Goal: Task Accomplishment & Management: Complete application form

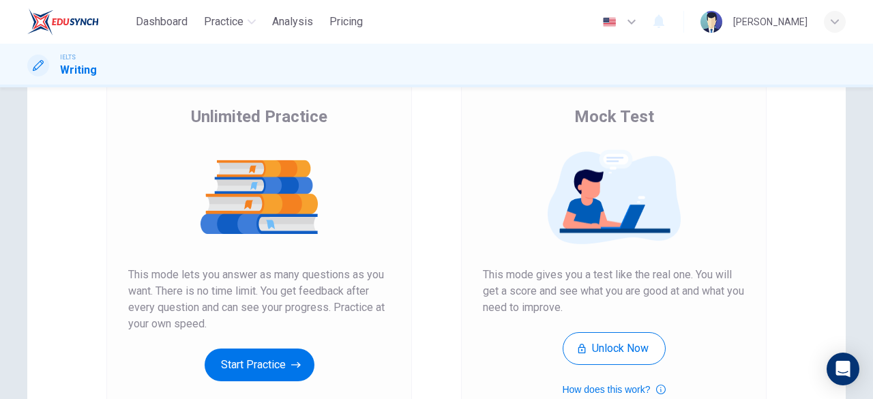
scroll to position [94, 0]
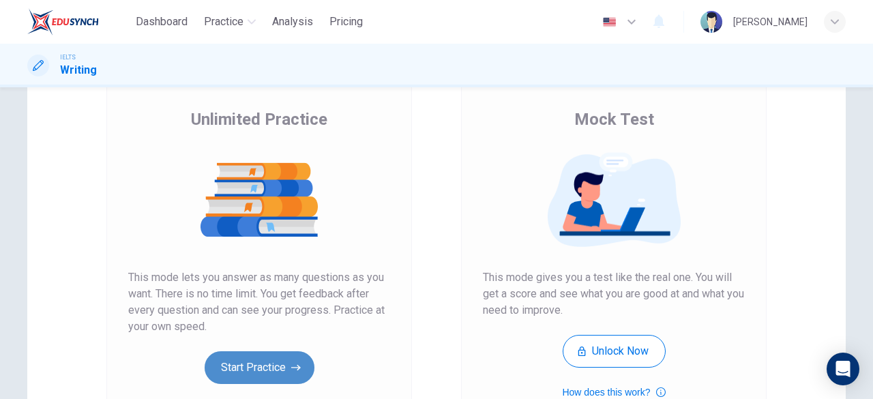
click at [281, 359] on button "Start Practice" at bounding box center [260, 367] width 110 height 33
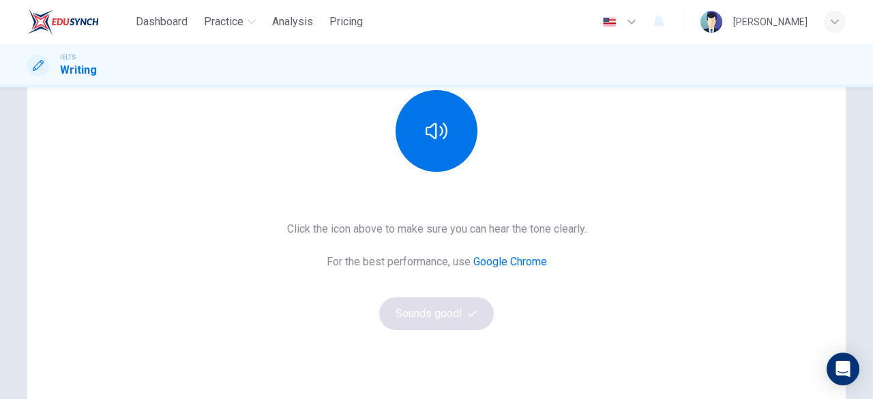
scroll to position [173, 0]
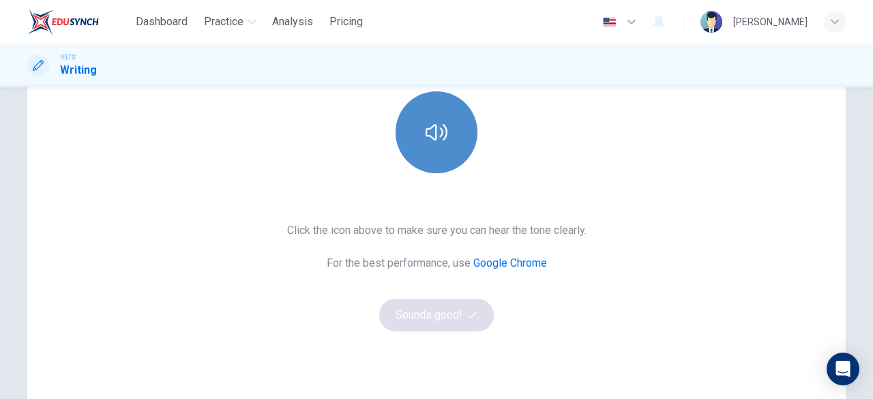
click at [436, 166] on button "button" at bounding box center [437, 132] width 82 height 82
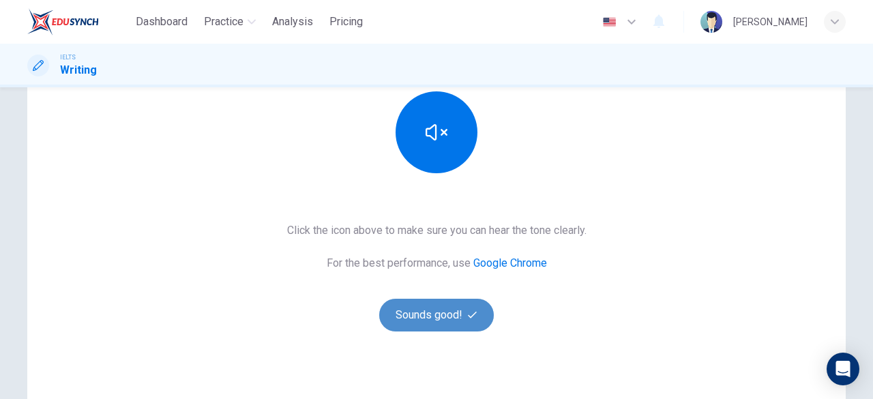
click at [440, 326] on button "Sounds good!" at bounding box center [436, 315] width 115 height 33
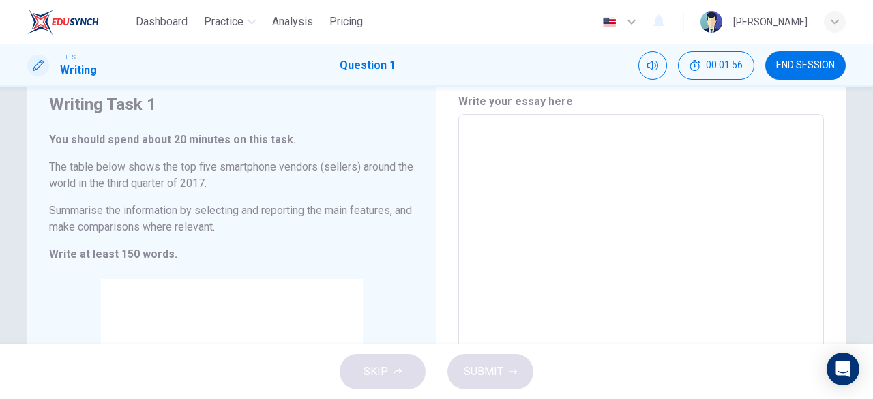
scroll to position [48, 0]
click at [482, 140] on textarea at bounding box center [641, 316] width 347 height 381
type textarea "T"
type textarea "x"
type textarea "Th"
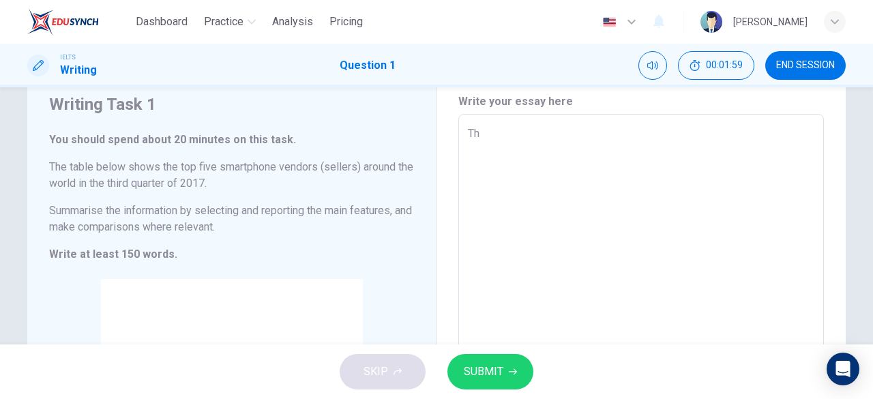
type textarea "x"
type textarea "The"
type textarea "x"
type textarea "The"
type textarea "x"
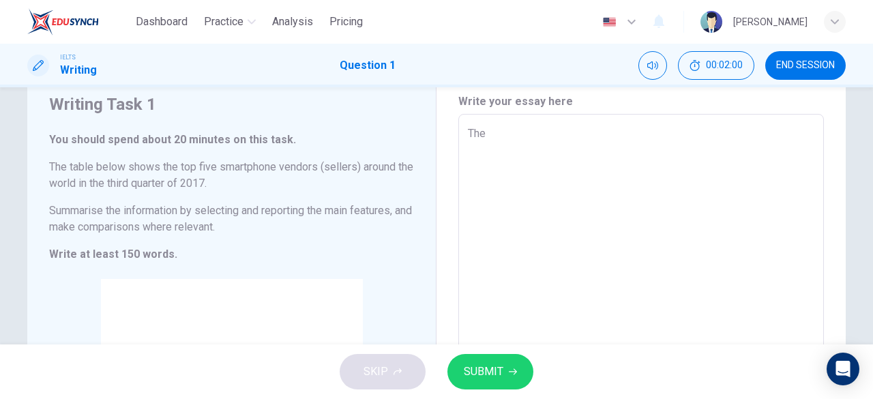
type textarea "The t"
type textarea "x"
type textarea "The ta"
type textarea "x"
type textarea "The tab"
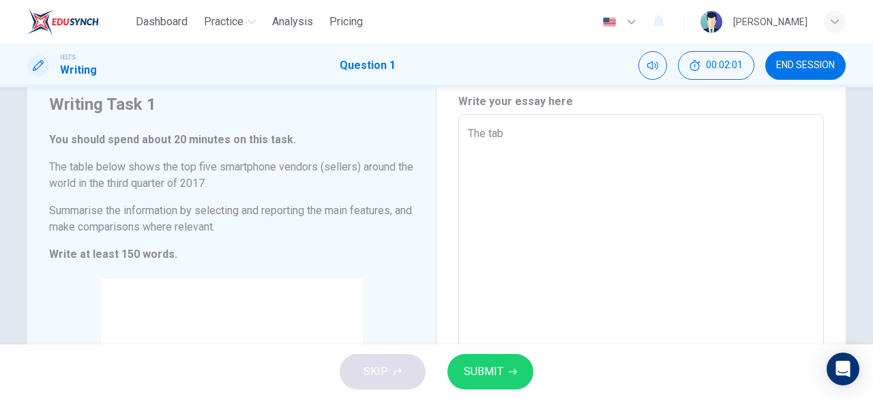
type textarea "x"
type textarea "The tabl"
type textarea "x"
type textarea "The table"
type textarea "x"
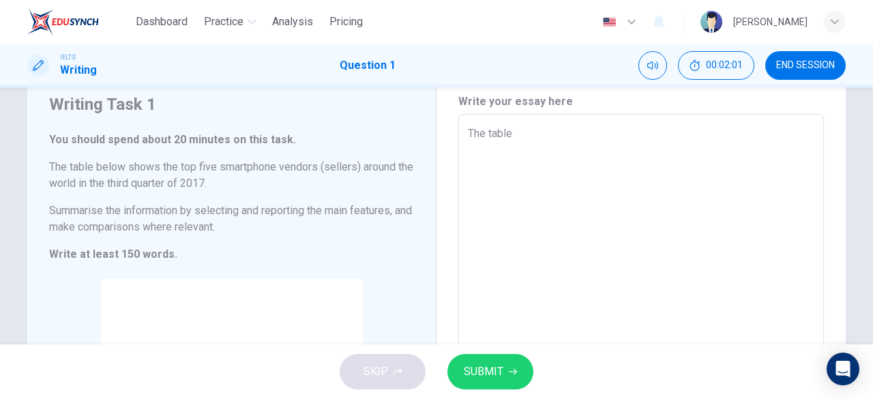
type textarea "The table"
type textarea "x"
type textarea "The table s"
type textarea "x"
type textarea "The table sh"
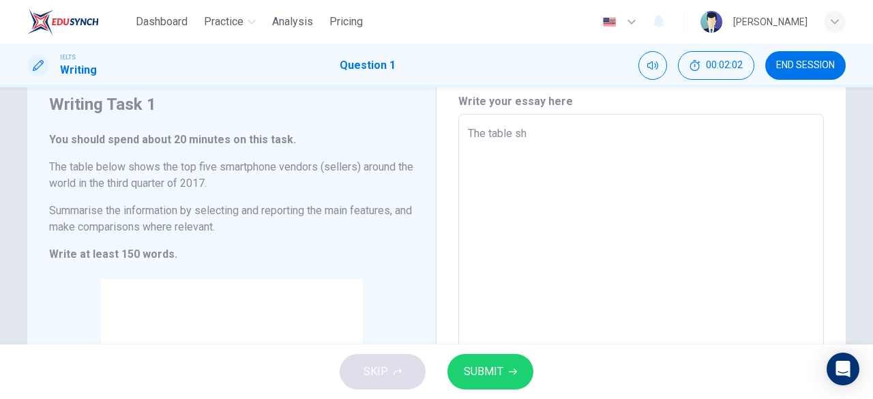
type textarea "x"
type textarea "The table sho"
type textarea "x"
type textarea "The table show"
type textarea "x"
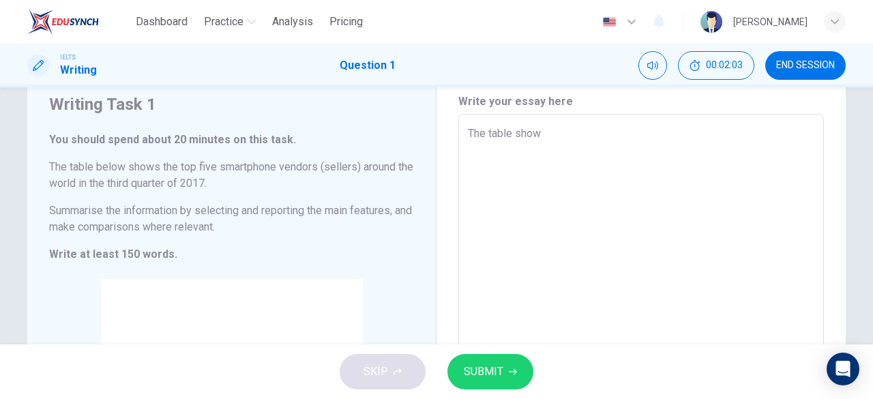
type textarea "The table show"
type textarea "x"
type textarea "The table show a"
type textarea "x"
type textarea "The table show ab"
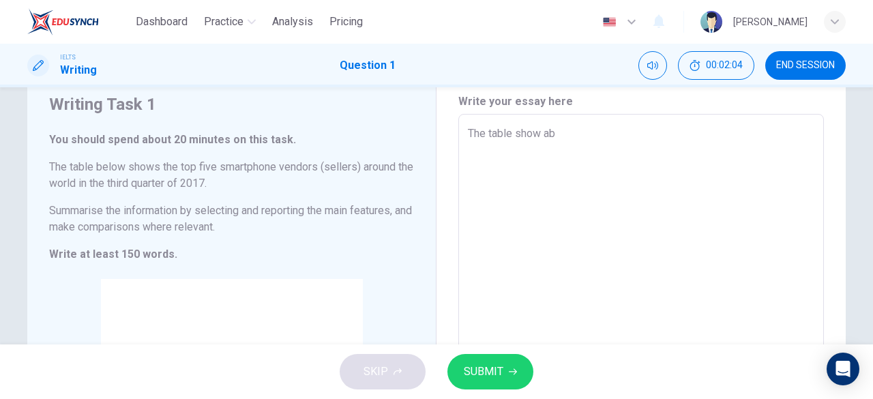
type textarea "x"
type textarea "The table show abo"
type textarea "x"
type textarea "The table show abou"
type textarea "x"
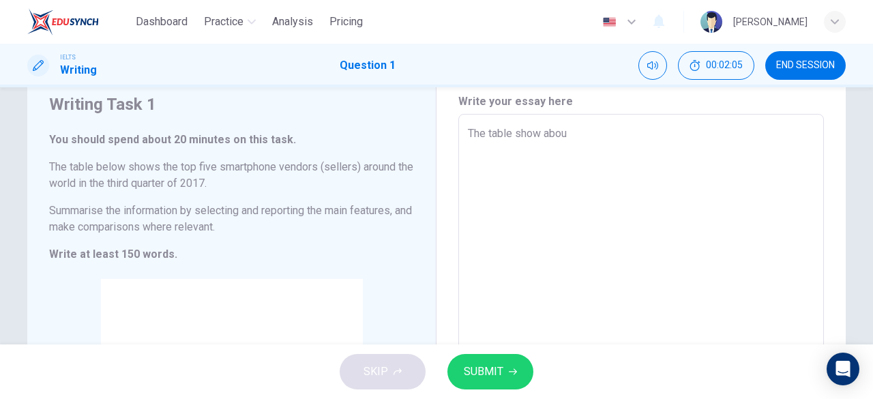
type textarea "The table show about"
type textarea "x"
type textarea "The table show about"
type textarea "x"
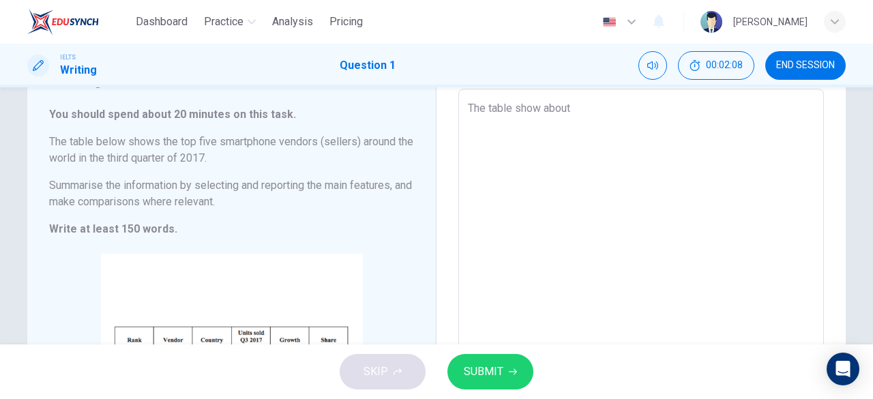
scroll to position [54, 0]
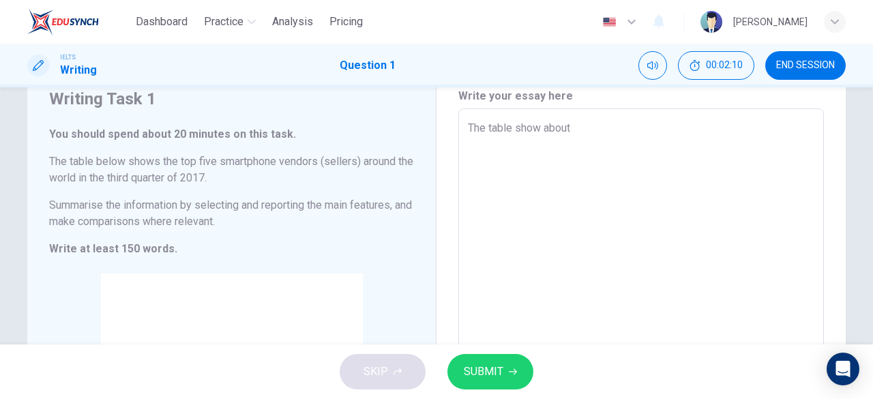
type textarea "The table show about t"
type textarea "x"
type textarea "The table show about to"
type textarea "x"
type textarea "The table show about top"
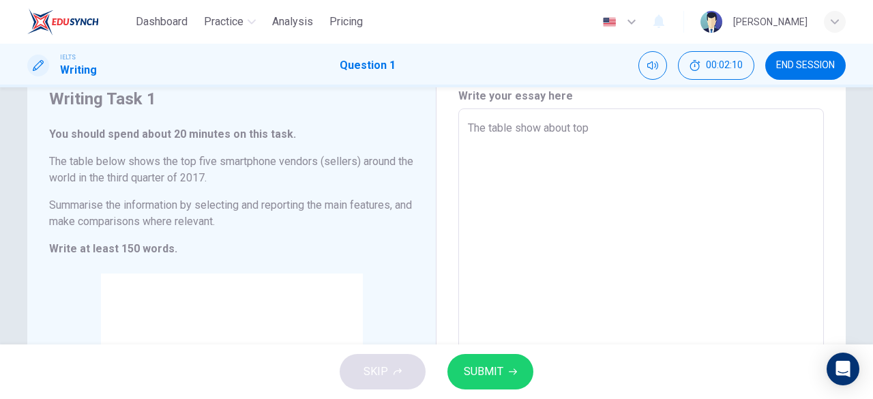
type textarea "x"
type textarea "The table show about top"
type textarea "x"
type textarea "The table show about top f"
type textarea "x"
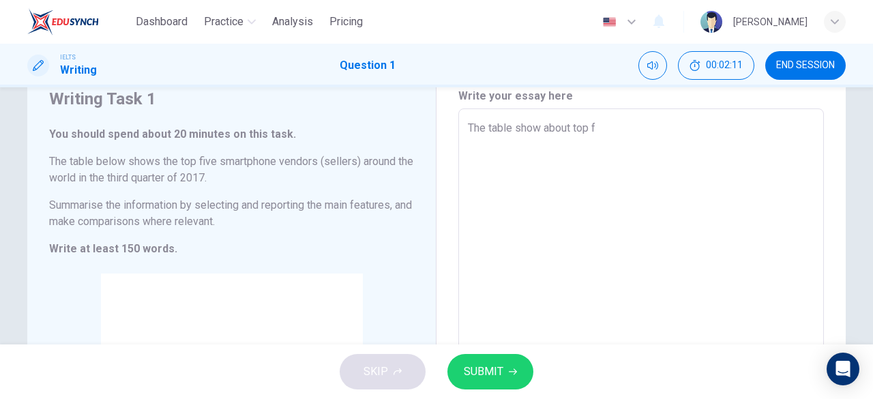
type textarea "The table show about top fi"
type textarea "x"
type textarea "The table show about top fiv"
type textarea "x"
type textarea "The table show about top five"
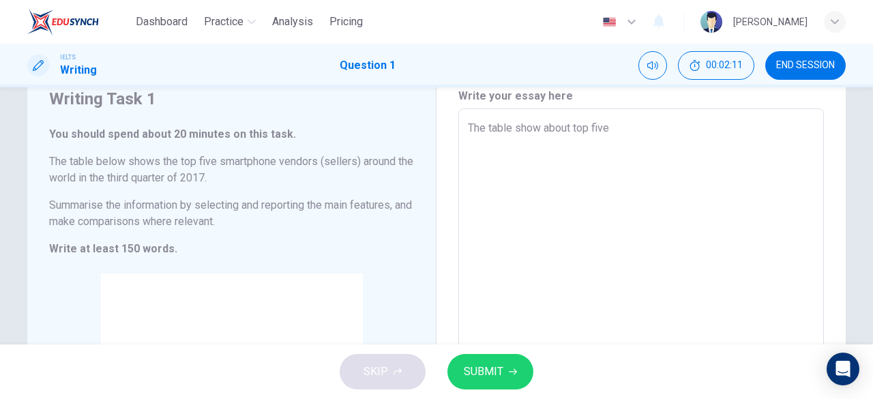
type textarea "x"
type textarea "The table show about top five"
type textarea "x"
type textarea "The table show about top five s"
type textarea "x"
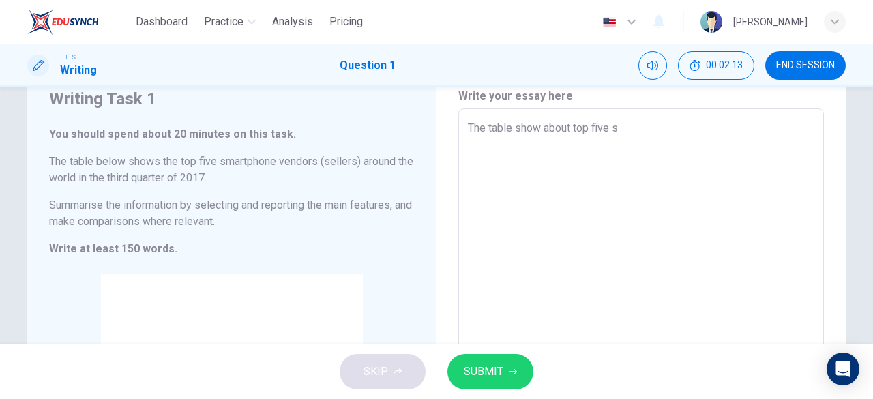
type textarea "The table show about top five sm"
type textarea "x"
type textarea "The table show about top five sma"
type textarea "x"
type textarea "The table show about top five smar"
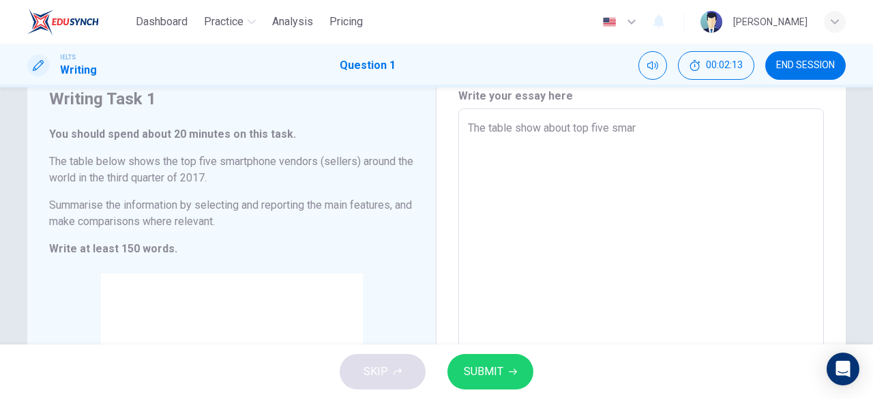
type textarea "x"
type textarea "The table show about top five smart"
type textarea "x"
type textarea "The table show about top five smartp"
type textarea "x"
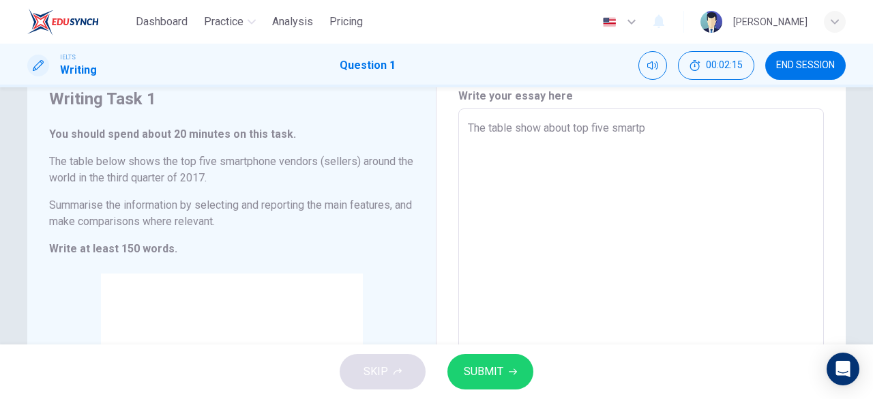
type textarea "The table show about top five smartph"
type textarea "x"
type textarea "The table show about top five smartpho"
type textarea "x"
type textarea "The table show about top five smartphon"
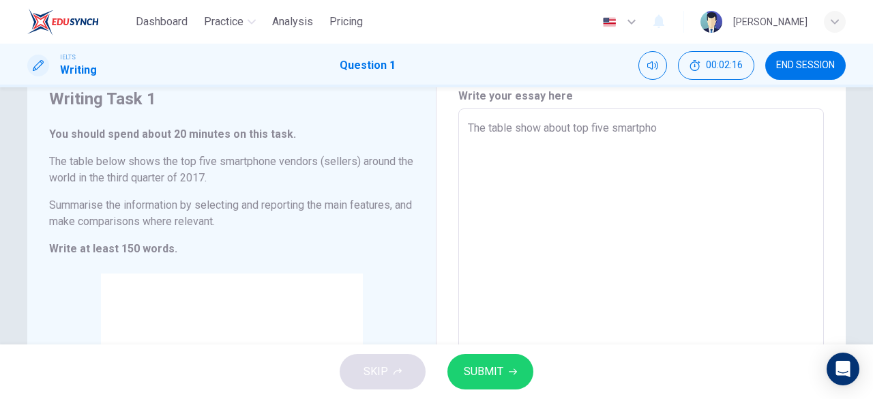
type textarea "x"
type textarea "The table show about top five smartphone"
type textarea "x"
type textarea "The table show about top five smartphone"
type textarea "x"
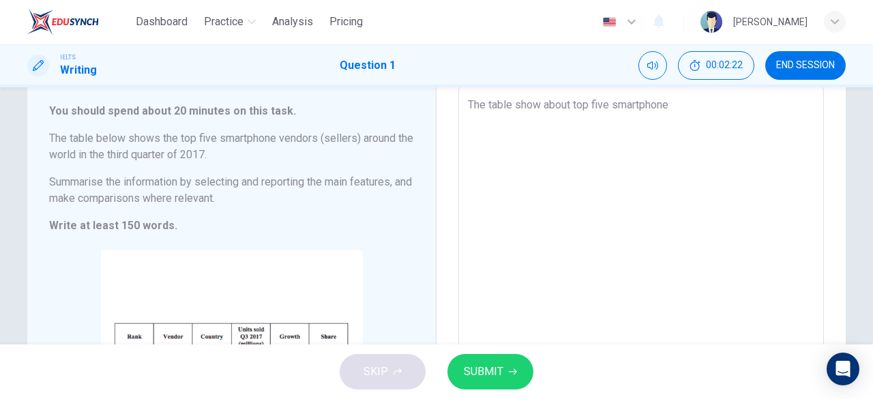
scroll to position [78, 0]
type textarea "The table show about top five smartphone s"
type textarea "x"
type textarea "The table show about top five smartphone se"
type textarea "x"
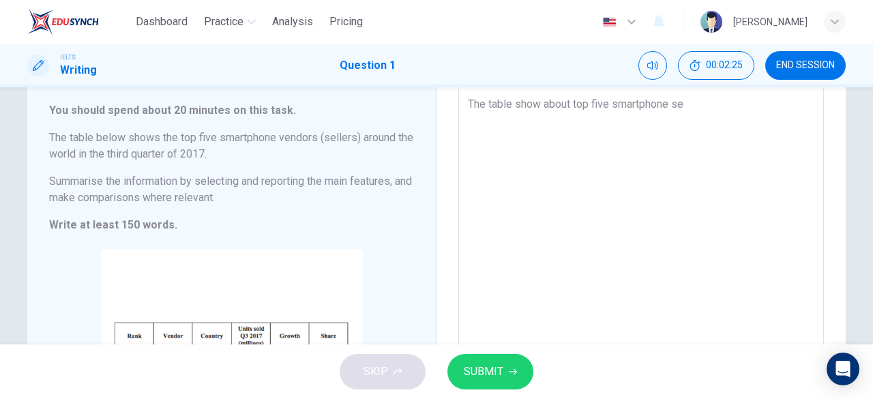
type textarea "The table show about top five smartphone sel"
type textarea "x"
type textarea "The table show about top five smartphone sell"
type textarea "x"
type textarea "The table show about top five smartphone selle"
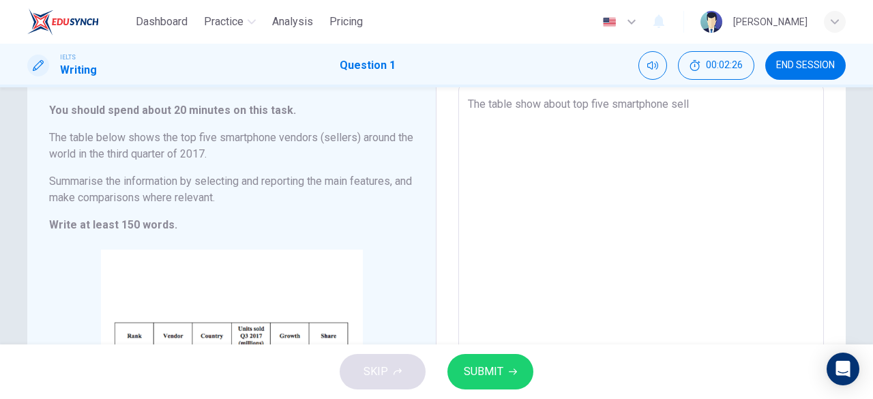
type textarea "x"
type textarea "The table show about top five smartphone seller"
type textarea "x"
type textarea "The table show about top five smartphone seller"
type textarea "x"
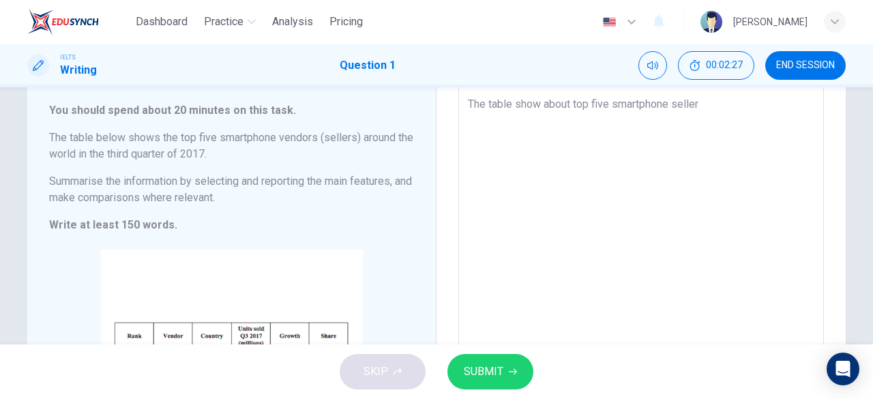
type textarea "The table show about top five smartphone seller a"
type textarea "x"
type textarea "The table show about top five smartphone seller ao"
type textarea "x"
type textarea "The table show about top five smartphone seller aou"
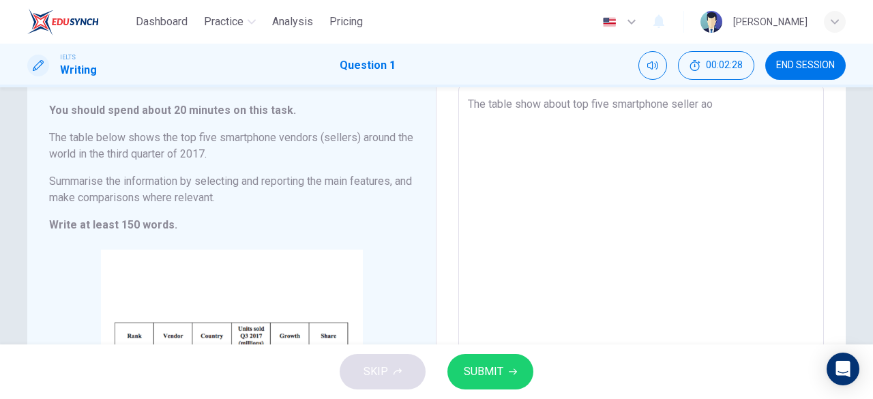
type textarea "x"
type textarea "The table show about top five smartphone seller aoun"
type textarea "x"
type textarea "The table show about top five smartphone seller aounr"
type textarea "x"
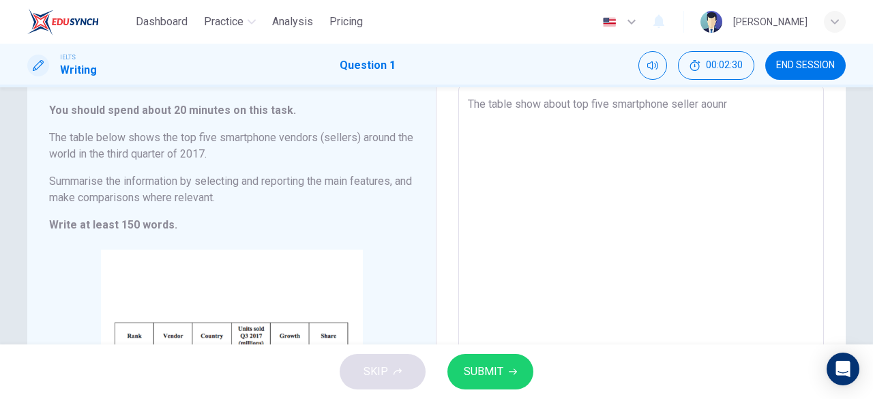
type textarea "The table show about top five smartphone seller aoun"
type textarea "x"
type textarea "The table show about top five smartphone seller aou"
type textarea "x"
type textarea "The table show about top five smartphone seller aou"
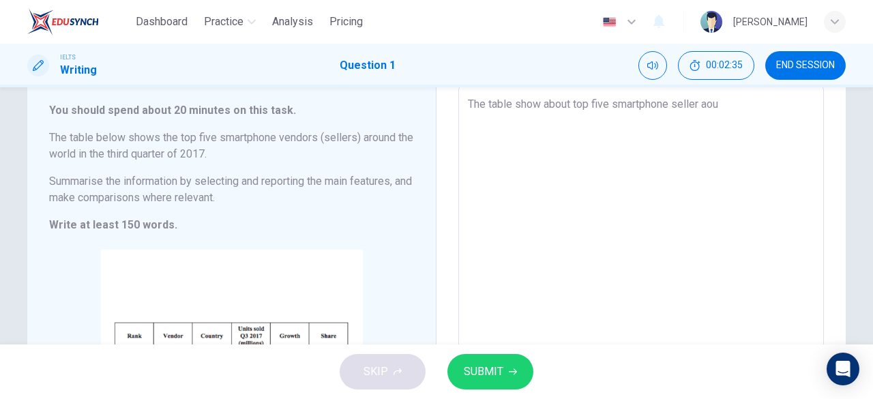
drag, startPoint x: 452, startPoint y: 5, endPoint x: 437, endPoint y: 5, distance: 14.3
click at [437, 5] on div "Dashboard Practice Analysis Pricing English en ​ [PERSON_NAME]" at bounding box center [436, 22] width 819 height 44
type textarea "x"
click at [745, 109] on textarea "The table show about top five smartphone seller aou" at bounding box center [641, 286] width 347 height 381
type textarea "The table show about top five smartphone seller ao"
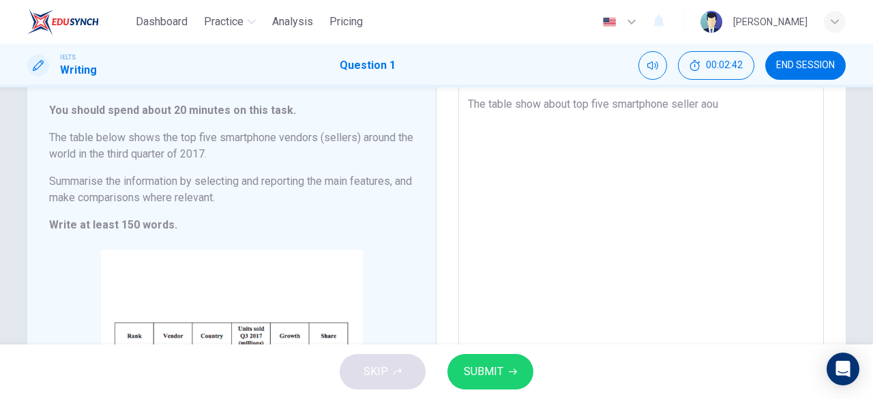
type textarea "x"
type textarea "The table show about top five smartphone seller a"
type textarea "x"
type textarea "The table show about top five smartphone seller ar"
type textarea "x"
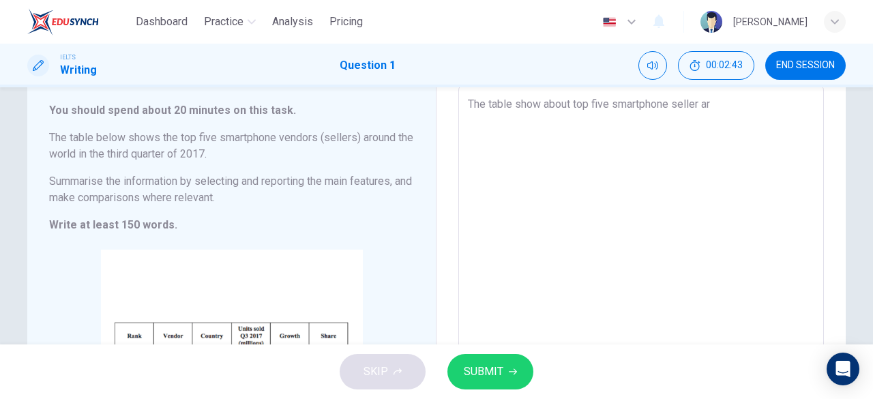
type textarea "The table show about top five smartphone seller aro"
type textarea "x"
type textarea "The table show about top five smartphone seller arou"
type textarea "x"
type textarea "The table show about top five smartphone seller aroun"
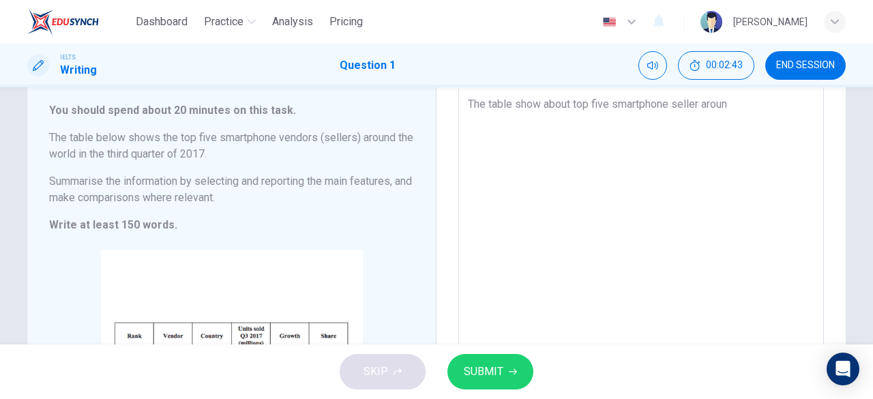
type textarea "x"
type textarea "The table show about top five smartphone seller around"
type textarea "x"
type textarea "The table show about top five smartphone seller around"
type textarea "x"
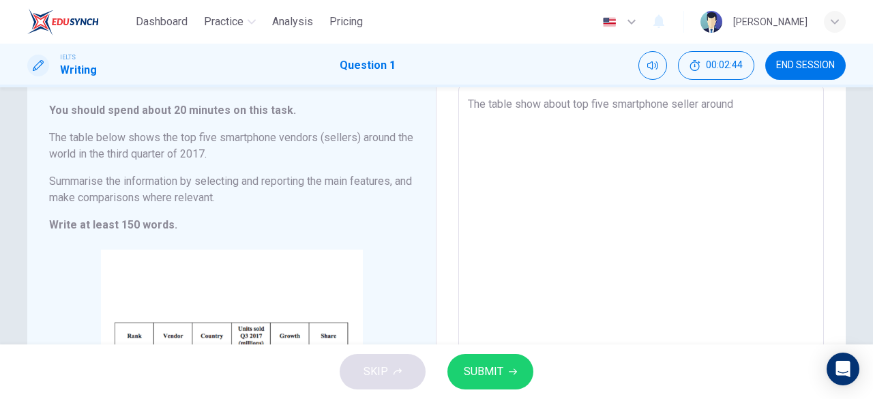
type textarea "The table show about top five smartphone seller around t"
type textarea "x"
type textarea "The table show about top five smartphone seller around tr"
type textarea "x"
type textarea "The table show about top five smartphone seller around t"
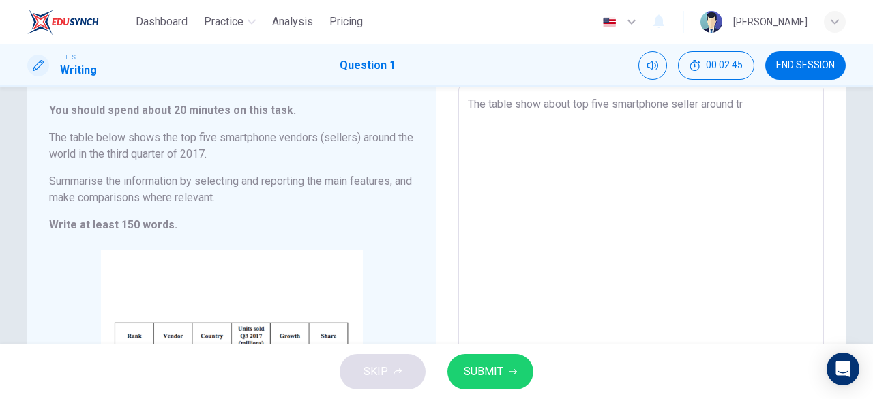
type textarea "x"
type textarea "The table show about top five smartphone seller around th"
type textarea "x"
type textarea "The table show about top five smartphone seller around the"
type textarea "x"
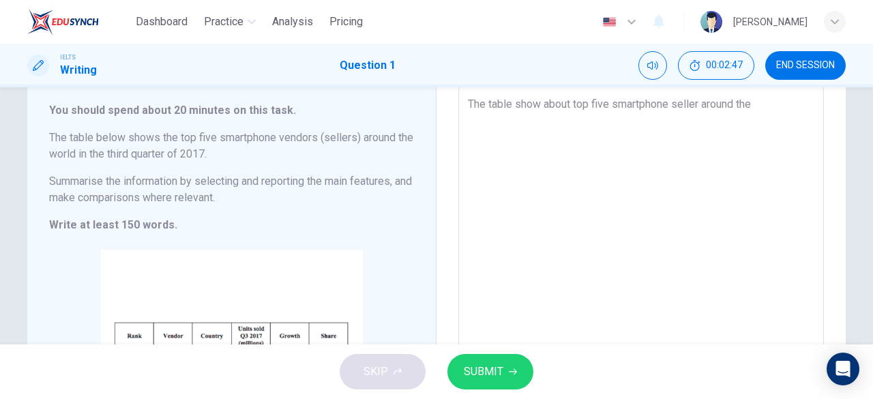
type textarea "The table show about top five smartphone seller around the"
type textarea "x"
type textarea "The table show about top five smartphone seller around the w"
type textarea "x"
type textarea "The table show about top five smartphone seller around the wo"
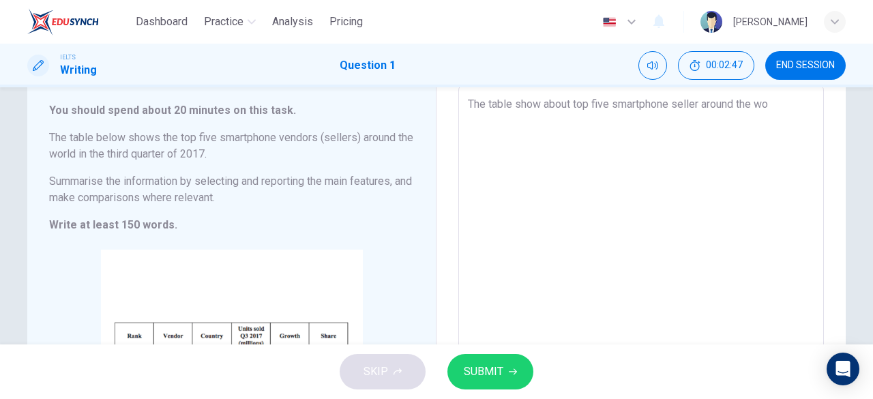
type textarea "x"
type textarea "The table show about top five smartphone seller around the wor"
type textarea "x"
type textarea "The table show about top five smartphone seller around the worl"
type textarea "x"
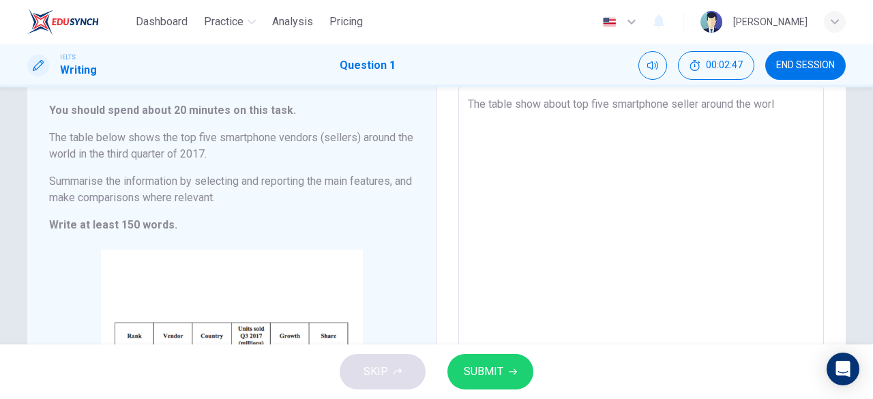
type textarea "The table show about top five smartphone seller around the world"
type textarea "x"
type textarea "The table show about top five smartphone seller around the world"
type textarea "x"
type textarea "The table show about top five smartphone seller around the world i"
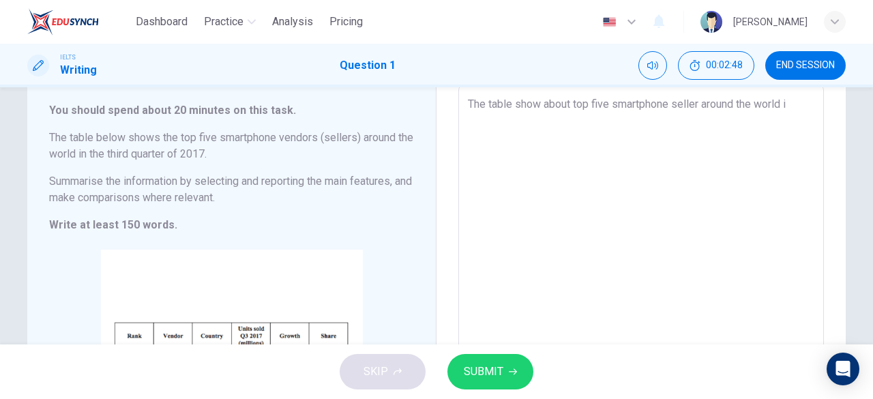
type textarea "x"
type textarea "The table show about top five smartphone seller around the world i"
type textarea "x"
type textarea "The table show about top five smartphone seller around the world i"
type textarea "x"
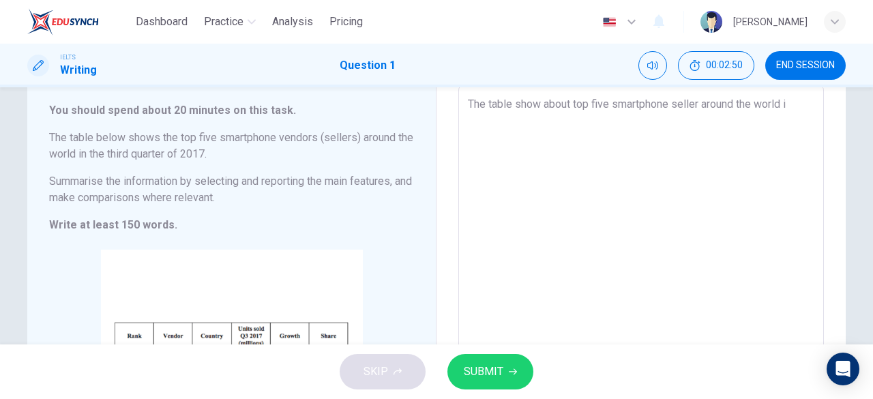
type textarea "The table show about top five smartphone seller around the world"
type textarea "x"
type textarea "The table show about top five smartphone seller around the world n"
type textarea "x"
type textarea "The table show about top five smartphone seller around the world n"
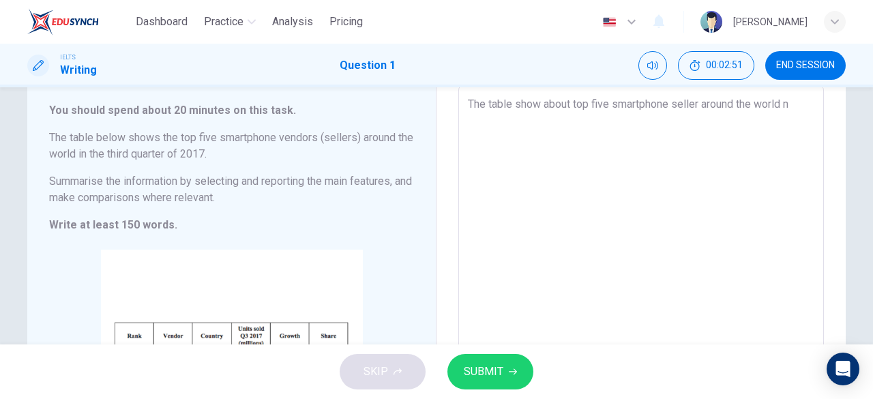
type textarea "x"
type textarea "The table show about top five smartphone seller around the world n t"
type textarea "x"
type textarea "The table show about top five smartphone seller around the world n th"
type textarea "x"
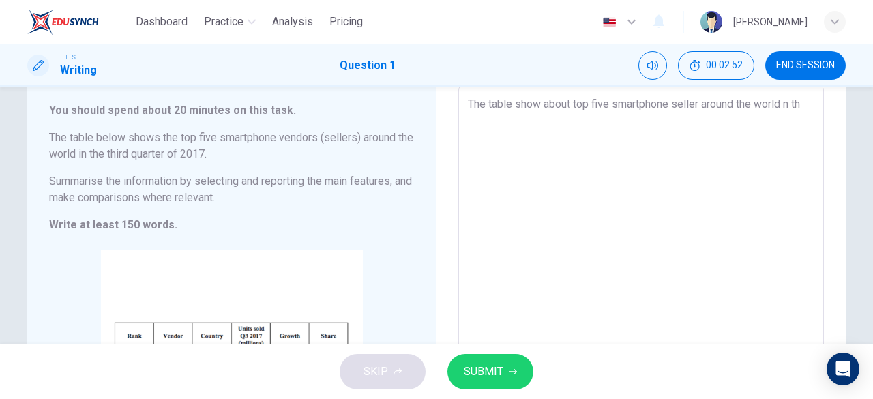
type textarea "The table show about top five smartphone seller around the world n the"
type textarea "x"
type textarea "The table show about top five smartphone seller around the world n the"
type textarea "x"
type textarea "The table show about top five smartphone seller around the world n the t"
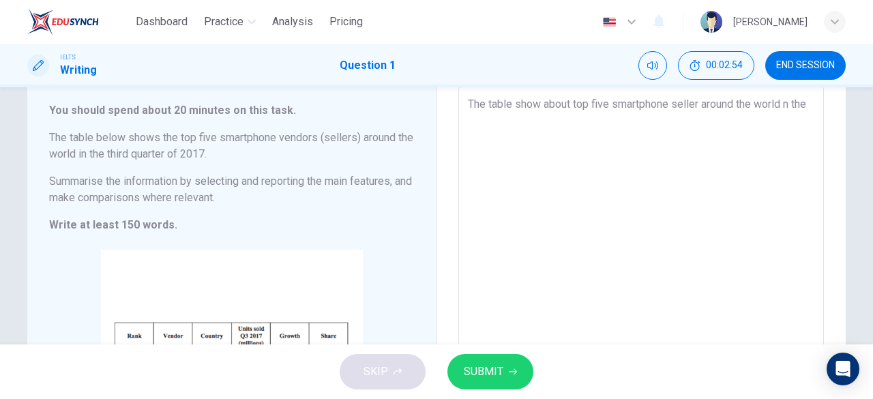
type textarea "x"
type textarea "The table show about top five smartphone seller around the world n the th"
type textarea "x"
type textarea "The table show about top five smartphone seller around the world n the thi"
type textarea "x"
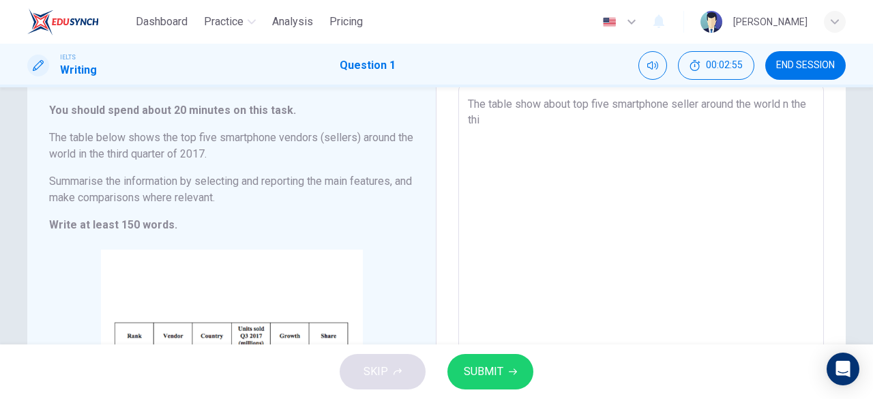
type textarea "The table show about top five smartphone seller around the world n the thir"
type textarea "x"
type textarea "The table show about top five smartphone seller around the world n the third"
type textarea "x"
type textarea "The table show about top five smartphone seller around the world n the third"
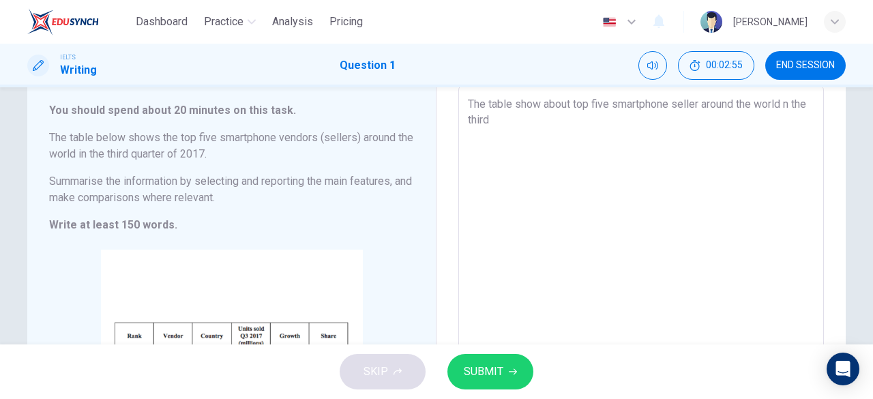
type textarea "x"
type textarea "The table show about top five smartphone seller around the world n the third q"
type textarea "x"
type textarea "The table show about top five smartphone seller around the world n the third qu"
type textarea "x"
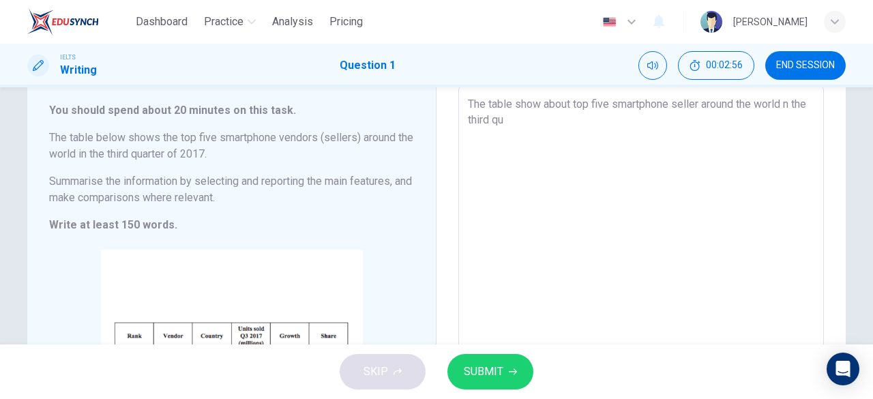
type textarea "The table show about top five smartphone seller around the world n the third qua"
type textarea "x"
type textarea "The table show about top five smartphone seller around the world n the third qu"
type textarea "x"
type textarea "The table show about top five smartphone seller around the world n the third q"
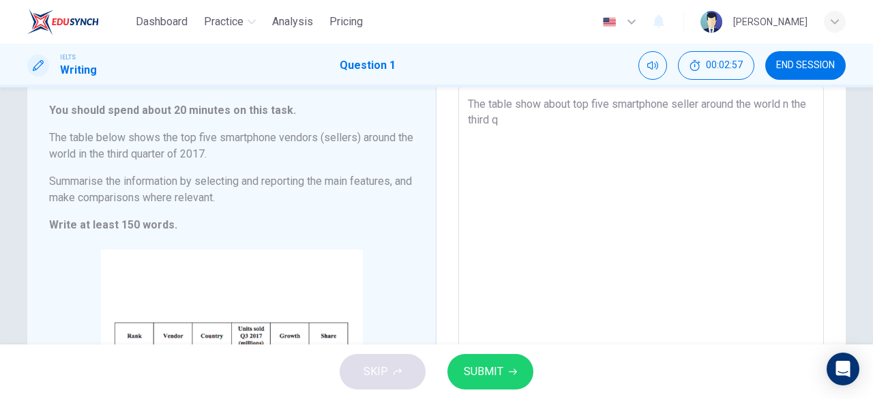
type textarea "x"
type textarea "The table show about top five smartphone seller around the world n the third"
type textarea "x"
type textarea "The table show about top five smartphone seller around the world n the third"
type textarea "x"
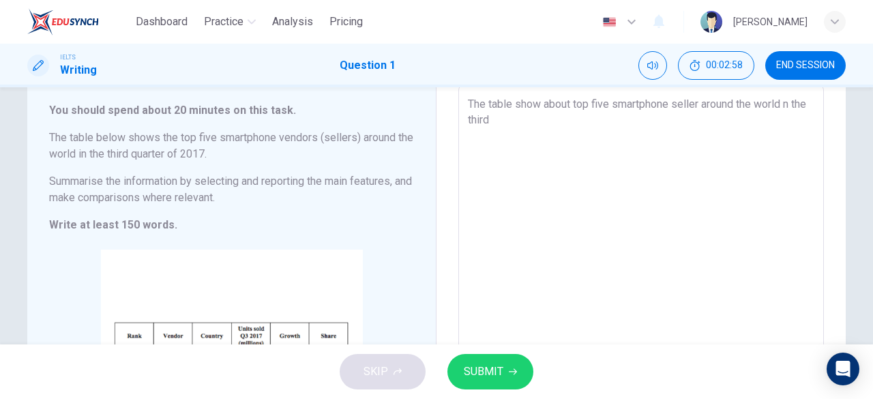
type textarea "The table show about top five smartphone seller around the world n the thir"
type textarea "x"
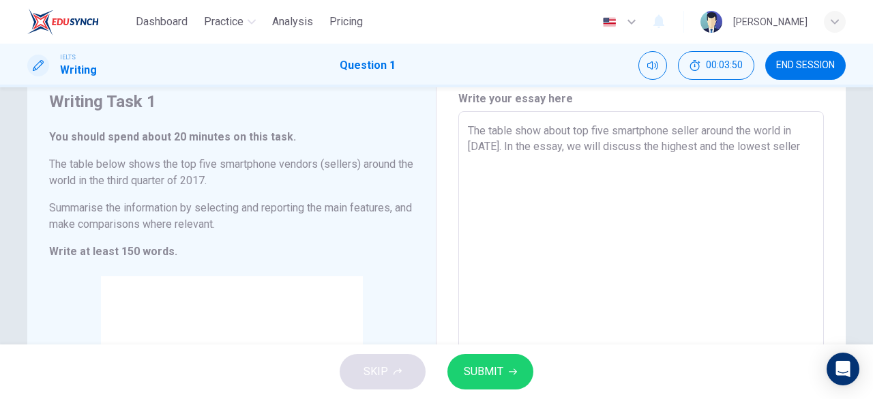
scroll to position [59, 0]
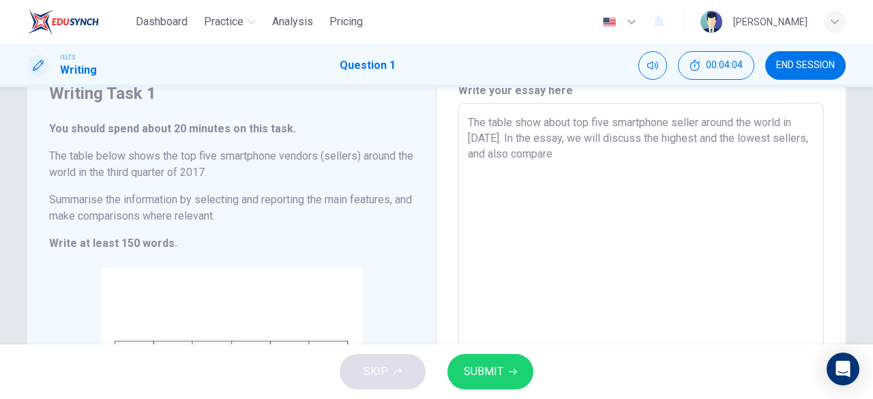
click at [389, 235] on h6 "Write at least 150 words." at bounding box center [231, 243] width 365 height 16
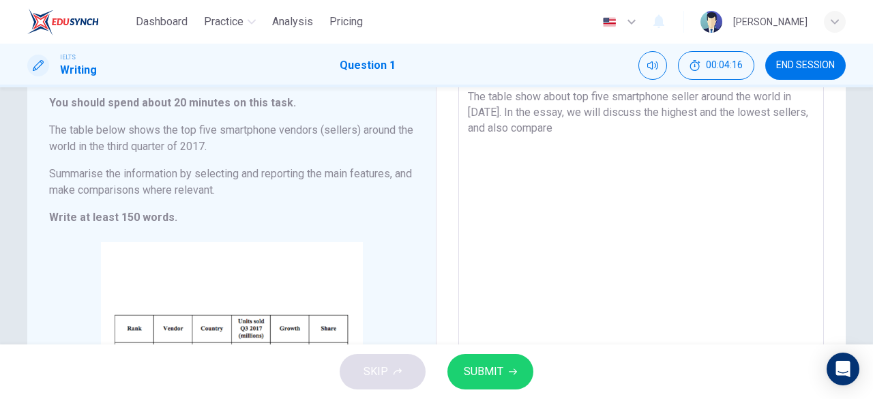
scroll to position [89, 0]
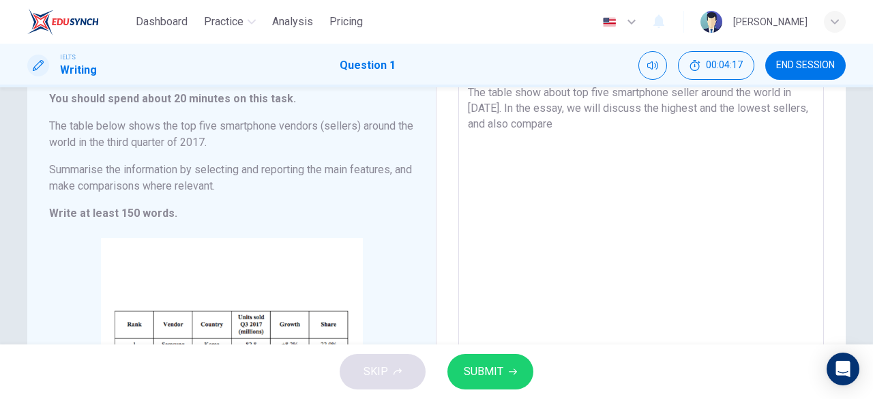
click at [591, 133] on textarea "The table show about top five smartphone seller around the world in [DATE]. In …" at bounding box center [641, 275] width 347 height 381
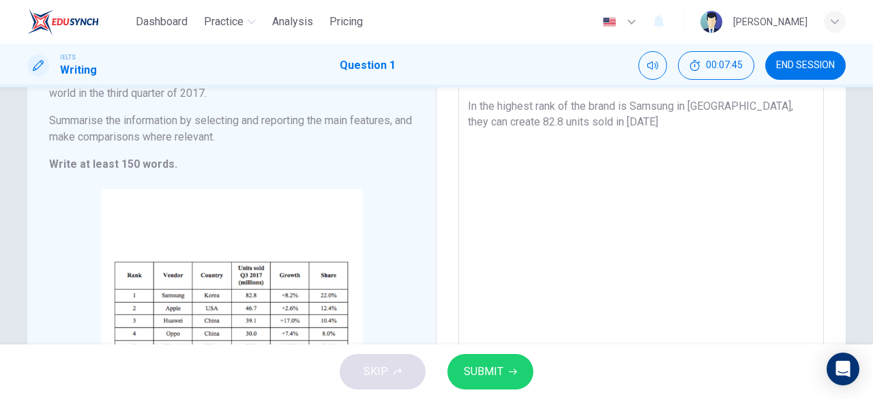
scroll to position [138, 0]
click at [577, 119] on textarea "The table show about top five smartphone seller around the world in [DATE]. In …" at bounding box center [641, 225] width 347 height 381
click at [711, 128] on textarea "The table show about top five smartphone seller around the world in [DATE]. In …" at bounding box center [641, 225] width 347 height 381
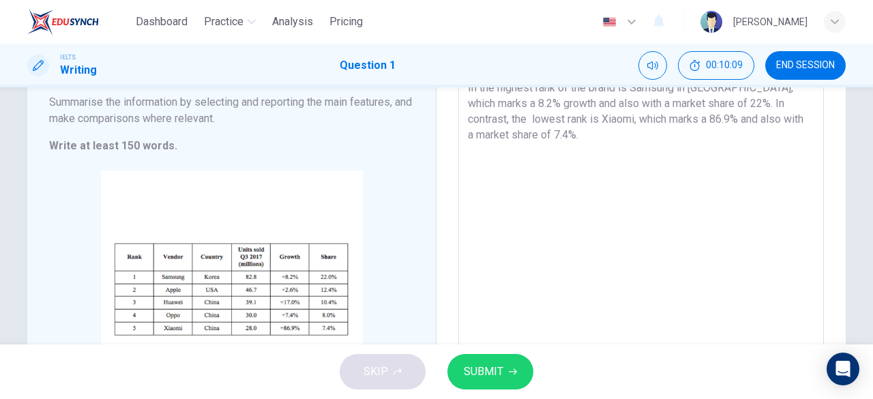
scroll to position [156, 0]
click at [664, 123] on textarea "The table show about top five smartphone seller around the world in [DATE]. In …" at bounding box center [641, 208] width 347 height 381
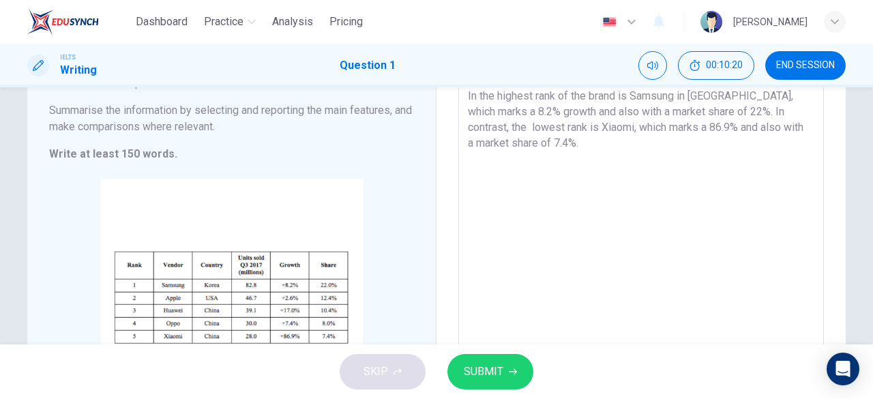
scroll to position [148, 0]
click at [535, 147] on textarea "The table show about top five smartphone seller around the world in [DATE]. In …" at bounding box center [641, 216] width 347 height 381
click at [778, 177] on textarea "The table show about top five smartphone seller around the world in [DATE]. In …" at bounding box center [641, 216] width 347 height 381
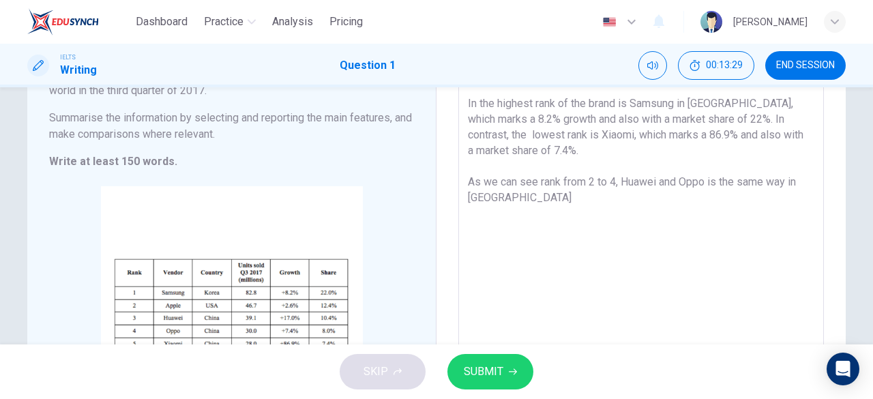
scroll to position [138, 0]
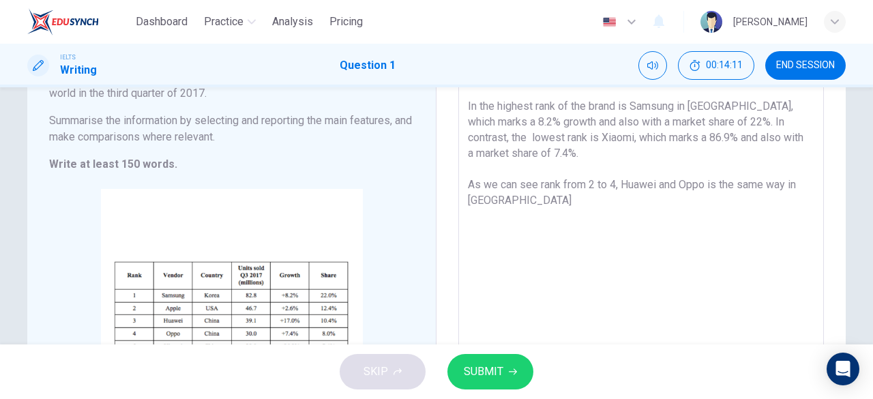
click at [518, 208] on textarea "The table show about top five smartphone seller around the world in [DATE]. In …" at bounding box center [641, 225] width 347 height 381
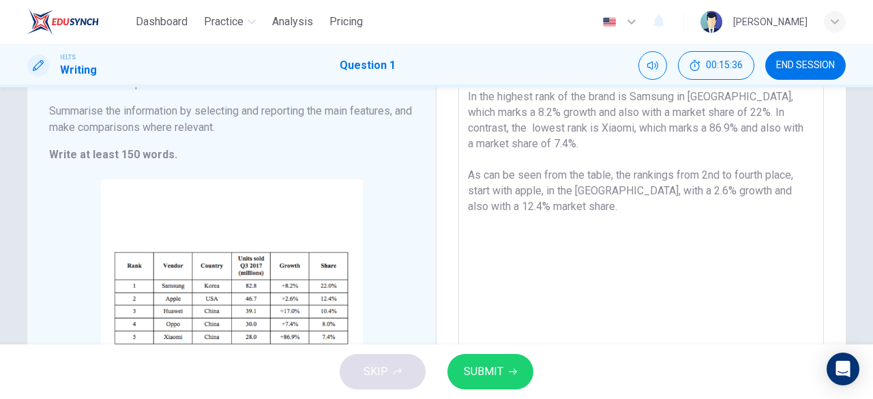
scroll to position [146, 0]
click at [565, 210] on textarea "The table show about top five smartphone seller around the world in [DATE]. In …" at bounding box center [641, 218] width 347 height 381
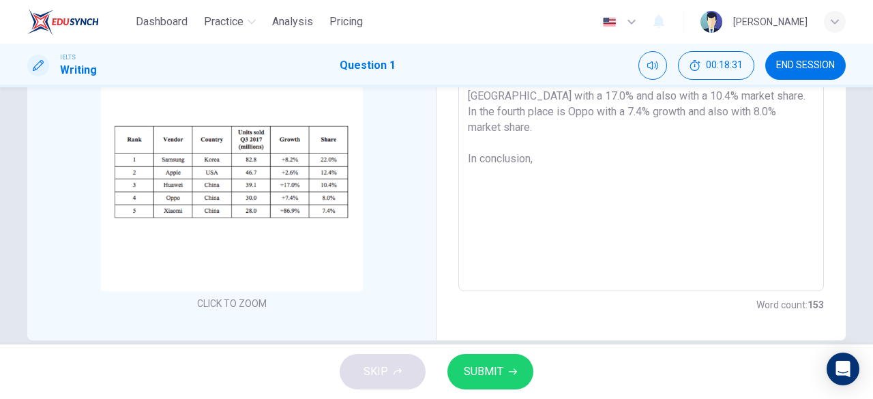
scroll to position [263, 0]
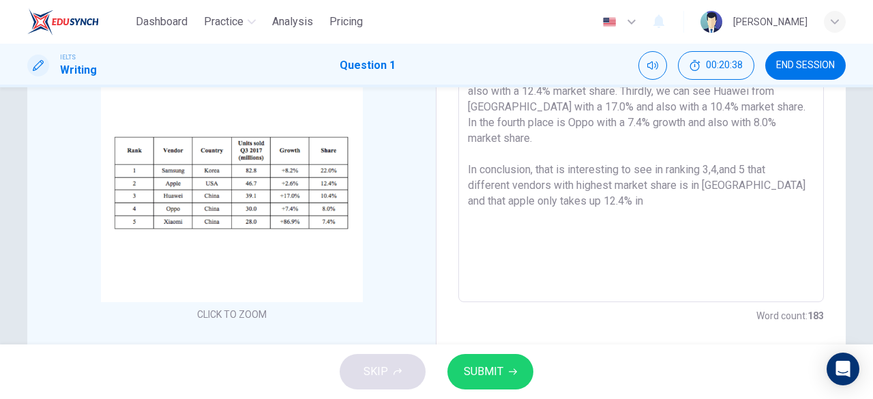
click at [580, 188] on textarea "The table show about top five smartphone seller around the world in [DATE]. In …" at bounding box center [641, 101] width 347 height 381
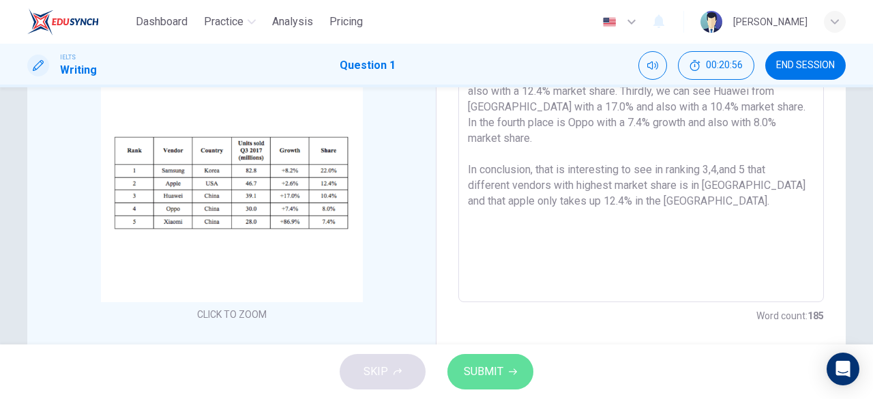
click at [507, 372] on button "SUBMIT" at bounding box center [490, 371] width 86 height 35
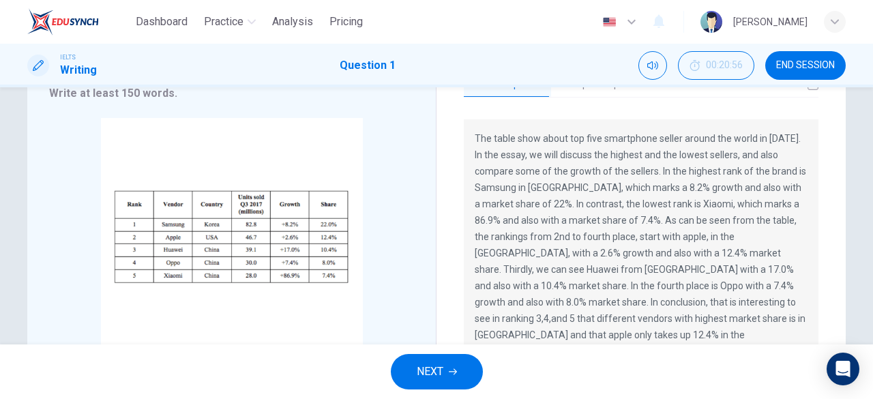
scroll to position [210, 0]
click at [409, 378] on button "NEXT" at bounding box center [437, 371] width 92 height 35
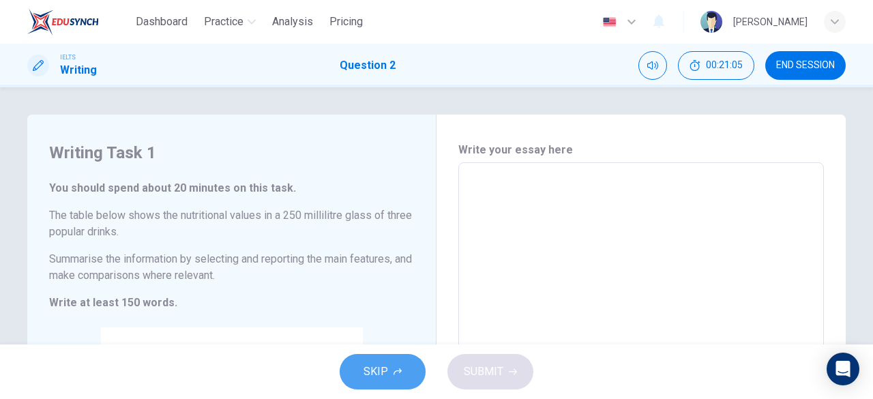
click at [401, 370] on icon "button" at bounding box center [398, 372] width 8 height 8
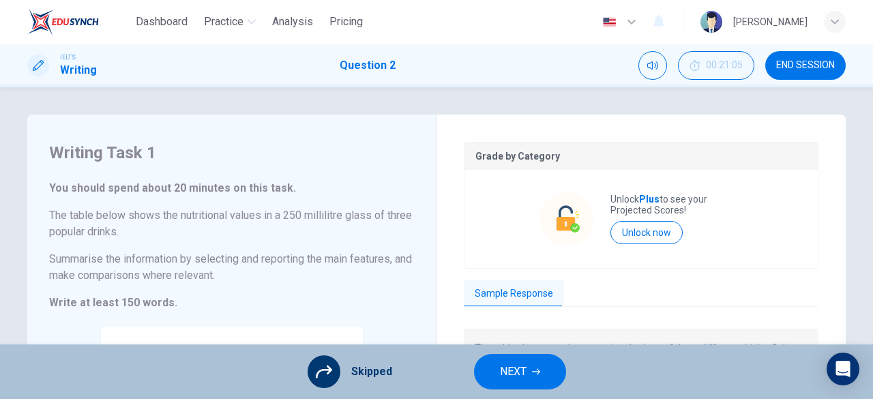
click at [341, 376] on div "Skipped" at bounding box center [350, 371] width 85 height 33
drag, startPoint x: 371, startPoint y: 369, endPoint x: 297, endPoint y: 363, distance: 73.9
click at [297, 363] on div "Skipped NEXT" at bounding box center [436, 371] width 873 height 55
click at [318, 370] on icon at bounding box center [324, 372] width 16 height 16
click at [532, 376] on icon "button" at bounding box center [536, 372] width 8 height 8
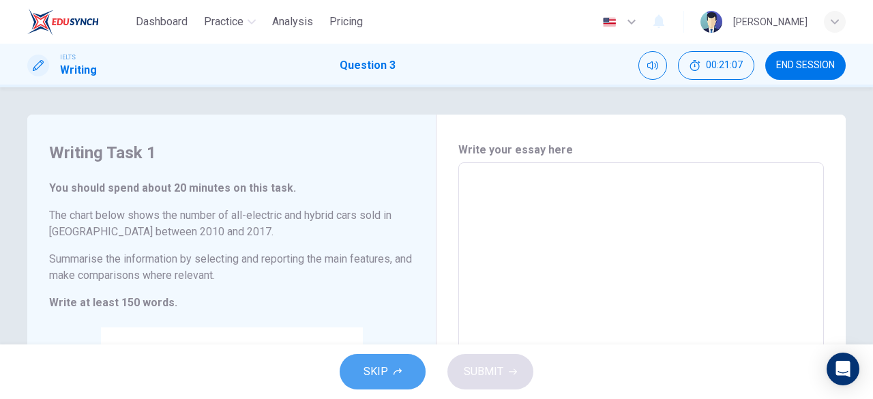
click at [391, 361] on button "SKIP" at bounding box center [383, 371] width 86 height 35
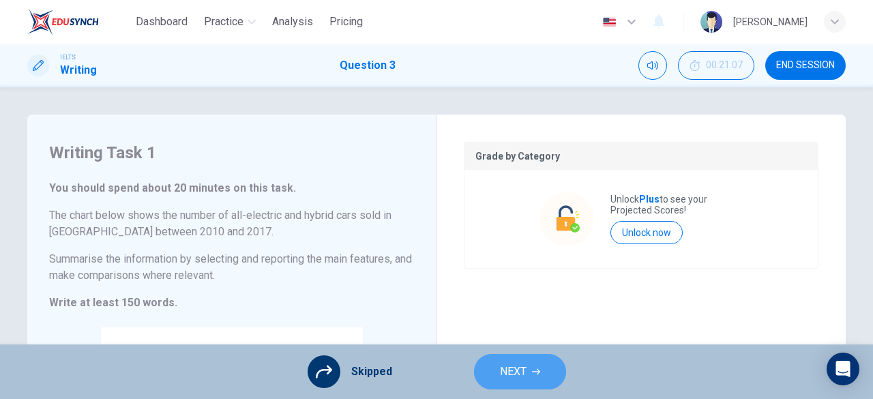
click at [510, 370] on span "NEXT" at bounding box center [513, 371] width 27 height 19
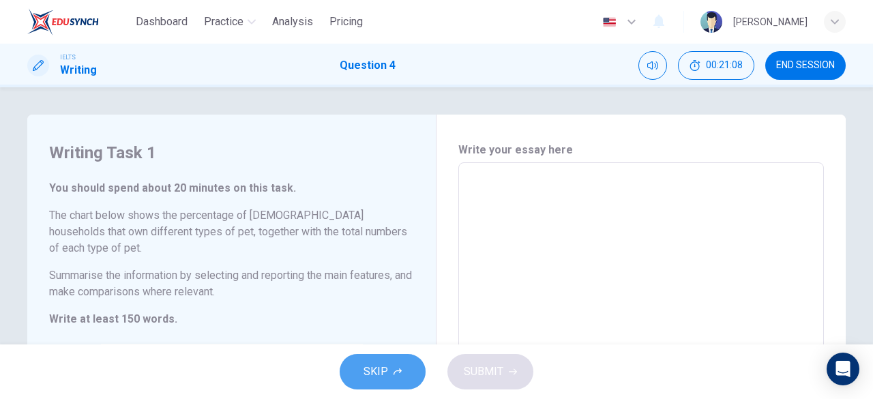
click at [382, 370] on span "SKIP" at bounding box center [376, 371] width 25 height 19
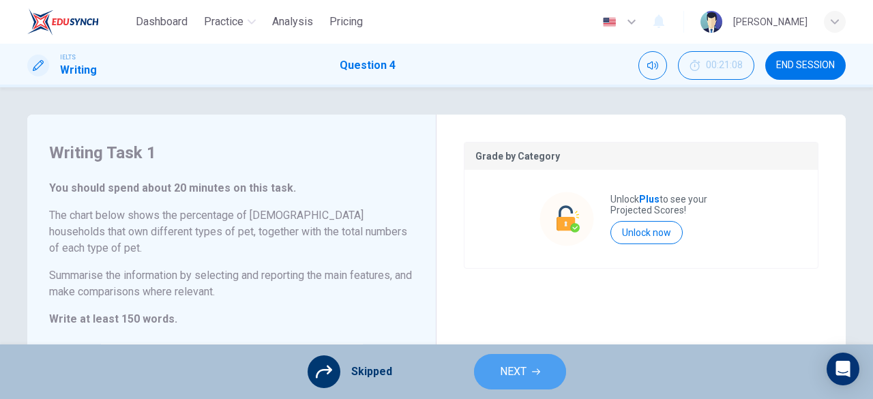
click at [520, 376] on span "NEXT" at bounding box center [513, 371] width 27 height 19
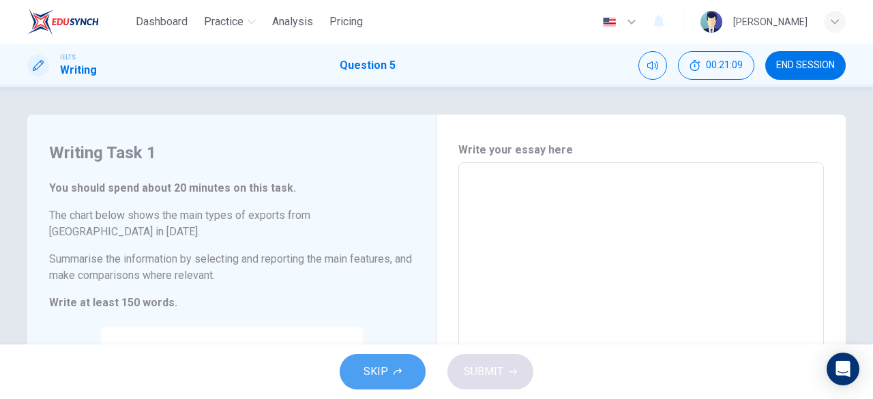
click at [391, 389] on button "SKIP" at bounding box center [383, 371] width 86 height 35
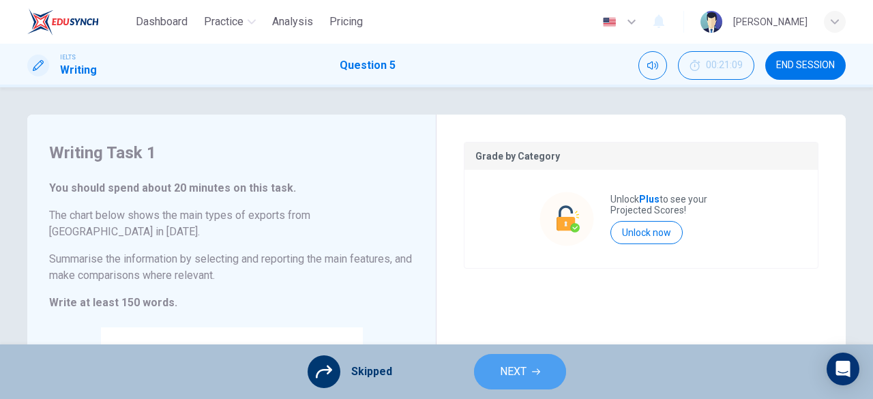
click at [530, 377] on button "NEXT" at bounding box center [520, 371] width 92 height 35
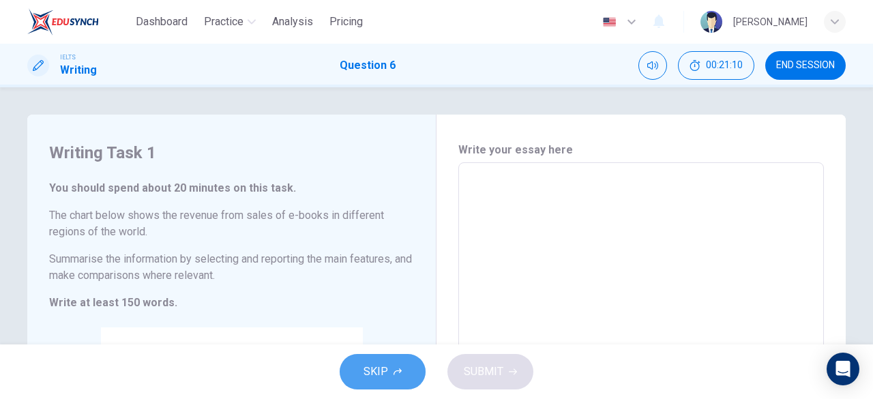
click at [362, 381] on button "SKIP" at bounding box center [383, 371] width 86 height 35
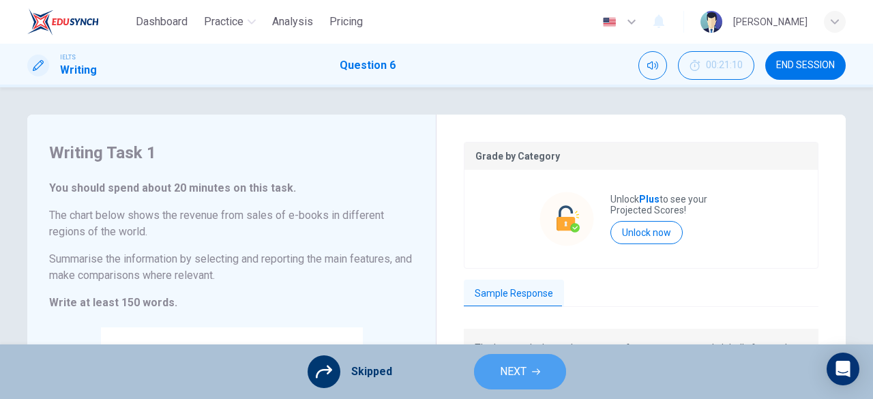
click at [506, 374] on span "NEXT" at bounding box center [513, 371] width 27 height 19
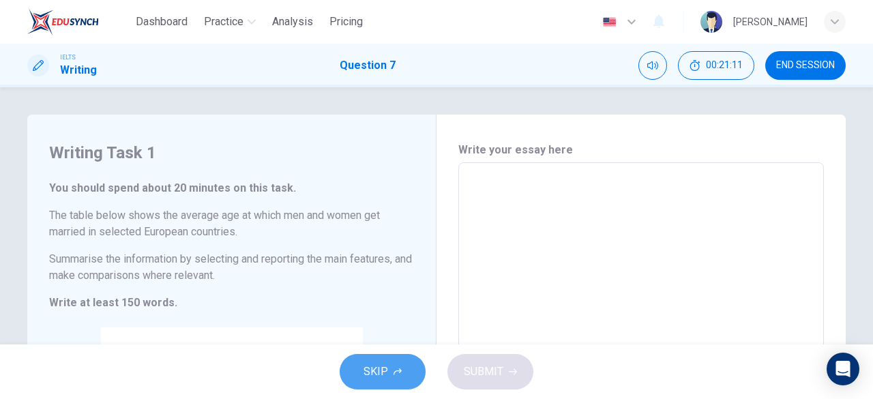
click at [389, 374] on button "SKIP" at bounding box center [383, 371] width 86 height 35
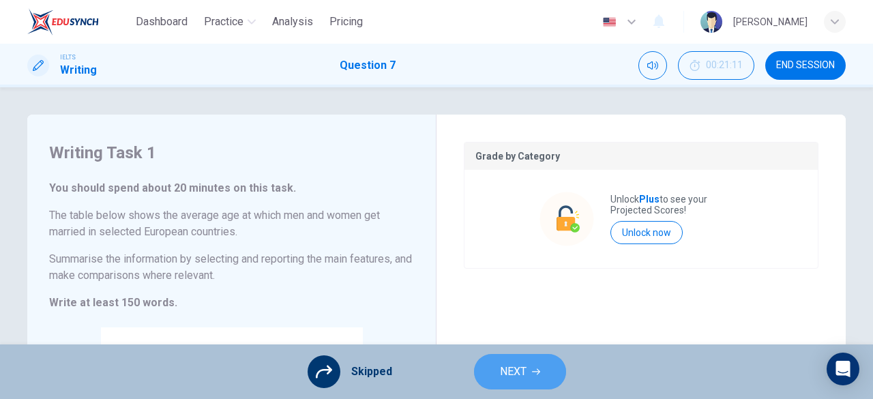
click at [509, 368] on span "NEXT" at bounding box center [513, 371] width 27 height 19
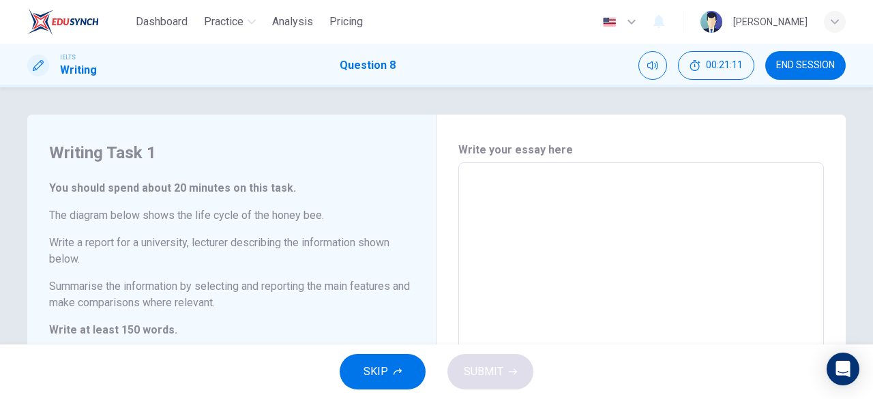
click at [392, 369] on button "SKIP" at bounding box center [383, 371] width 86 height 35
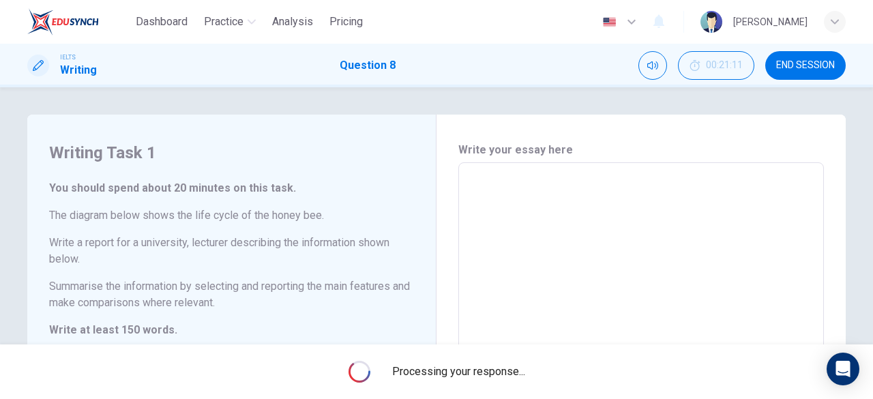
click at [392, 369] on span "Processing your response..." at bounding box center [458, 372] width 133 height 16
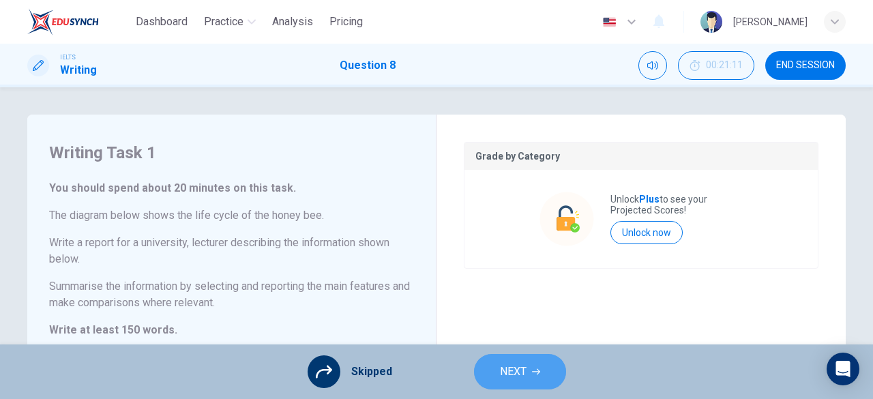
click at [499, 383] on button "NEXT" at bounding box center [520, 371] width 92 height 35
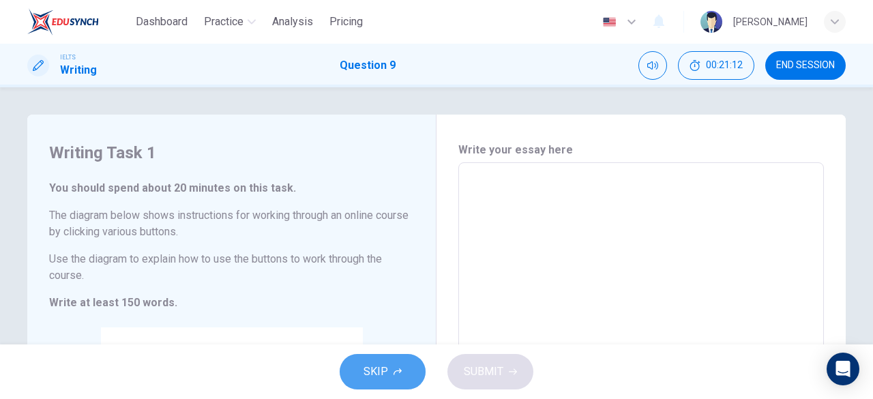
click at [398, 362] on button "SKIP" at bounding box center [383, 371] width 86 height 35
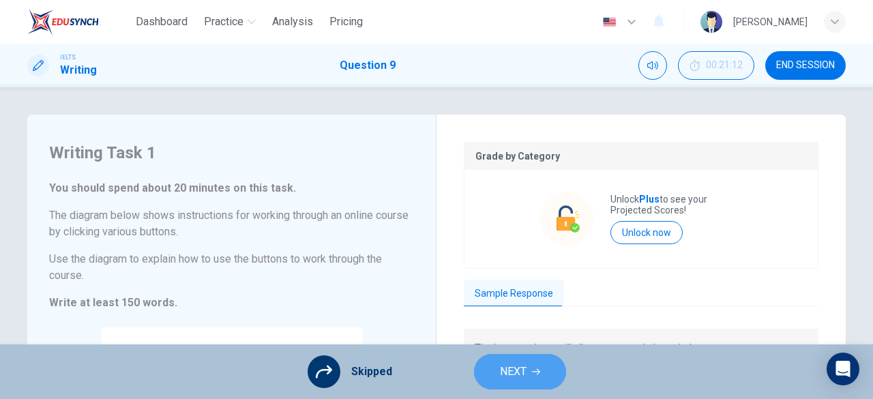
click at [517, 377] on span "NEXT" at bounding box center [513, 371] width 27 height 19
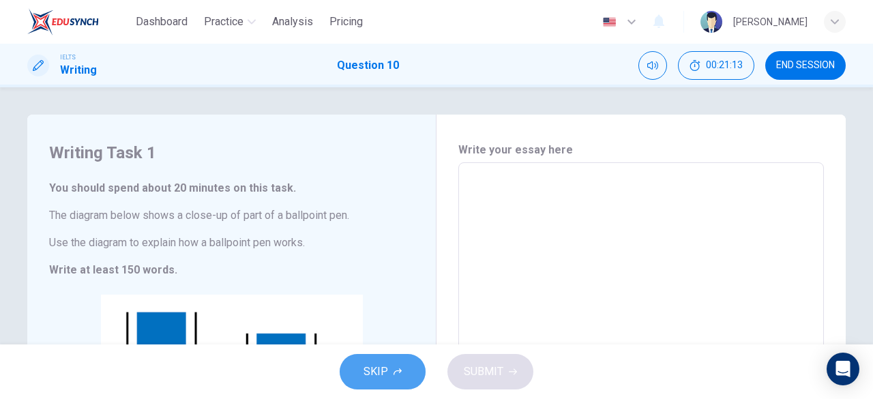
click at [359, 371] on button "SKIP" at bounding box center [383, 371] width 86 height 35
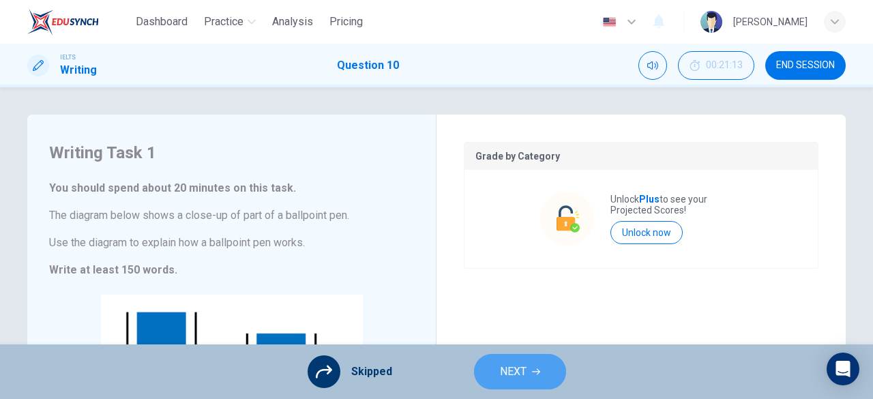
click at [521, 382] on button "NEXT" at bounding box center [520, 371] width 92 height 35
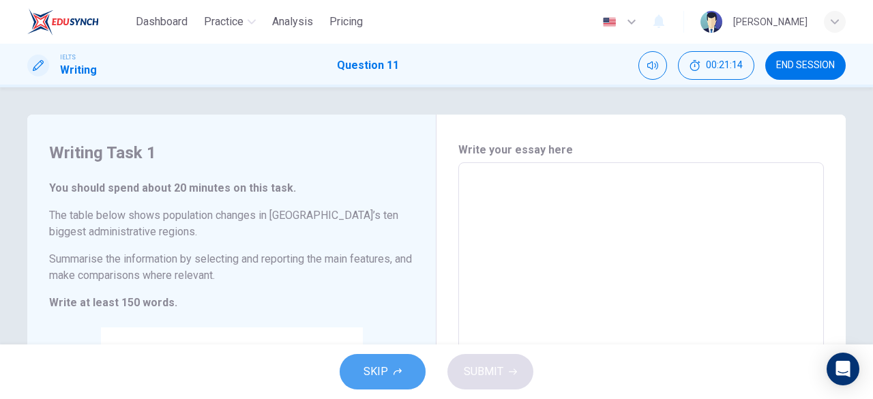
click at [394, 369] on icon "button" at bounding box center [398, 372] width 8 height 8
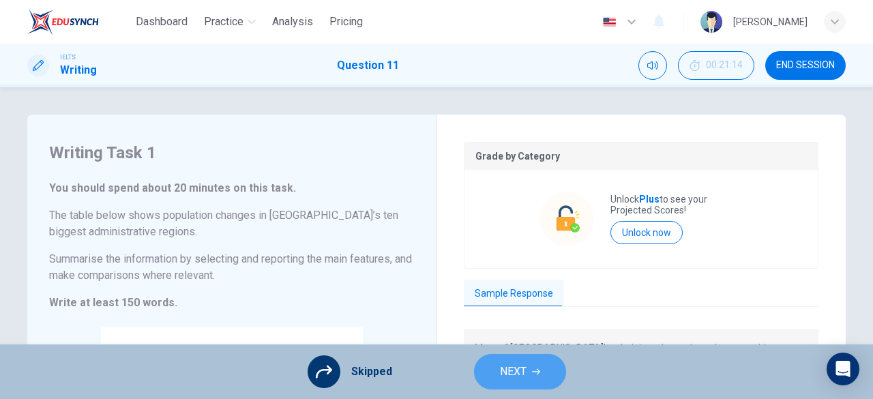
click at [507, 372] on span "NEXT" at bounding box center [513, 371] width 27 height 19
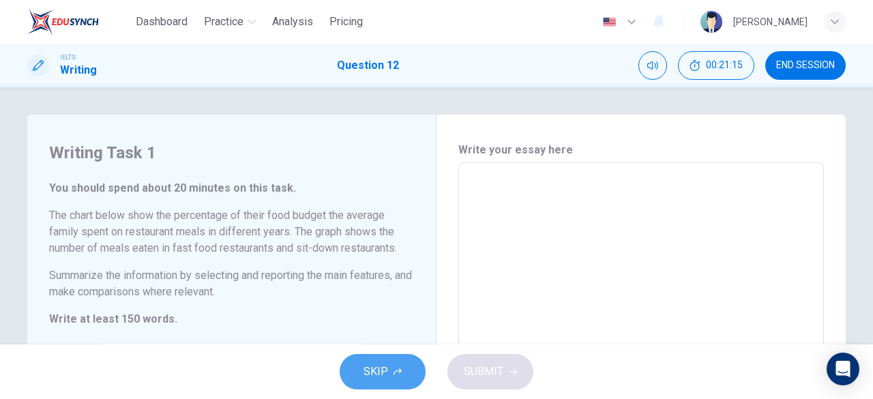
click at [399, 389] on button "SKIP" at bounding box center [383, 371] width 86 height 35
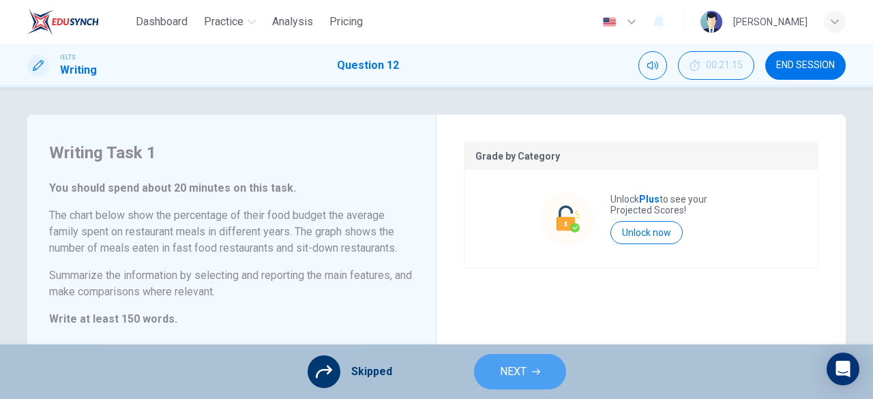
click at [525, 383] on button "NEXT" at bounding box center [520, 371] width 92 height 35
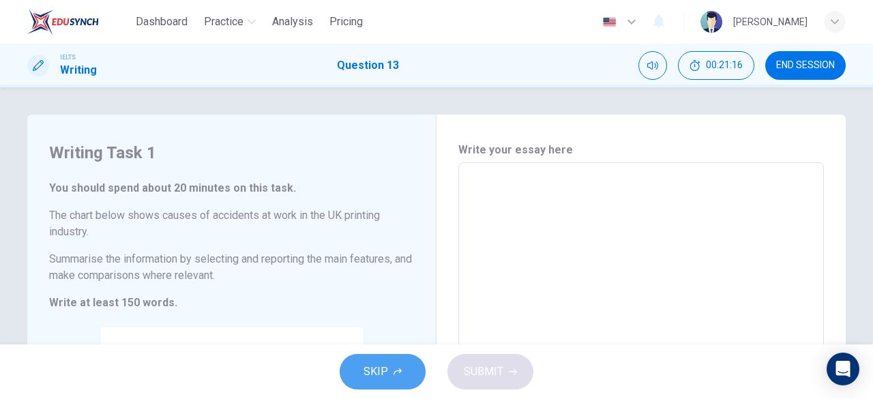
click at [411, 368] on button "SKIP" at bounding box center [383, 371] width 86 height 35
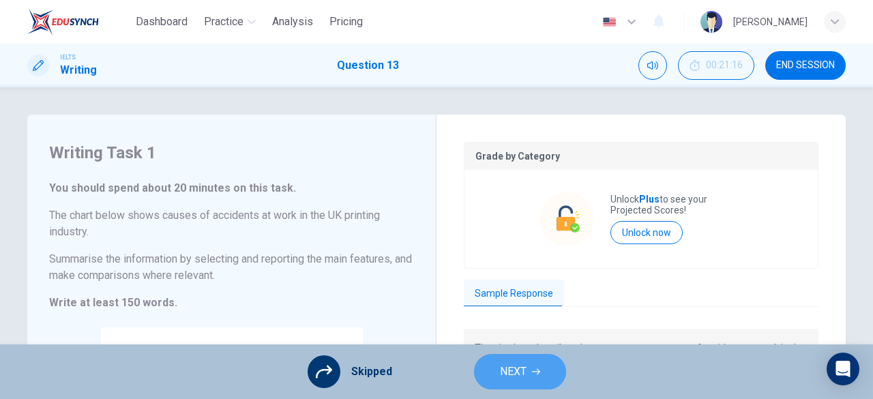
click at [535, 369] on icon "button" at bounding box center [536, 372] width 8 height 8
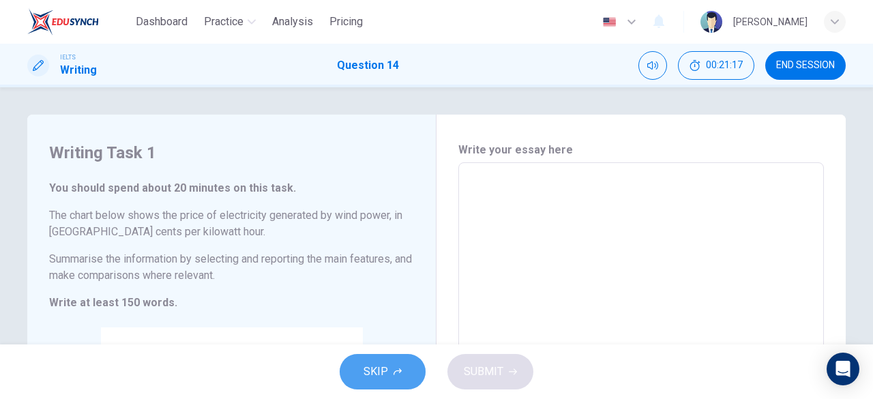
click at [368, 378] on span "SKIP" at bounding box center [376, 371] width 25 height 19
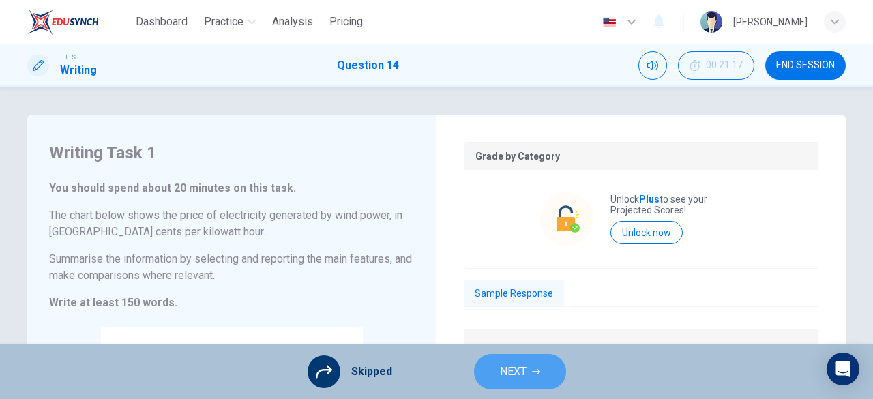
click at [490, 367] on button "NEXT" at bounding box center [520, 371] width 92 height 35
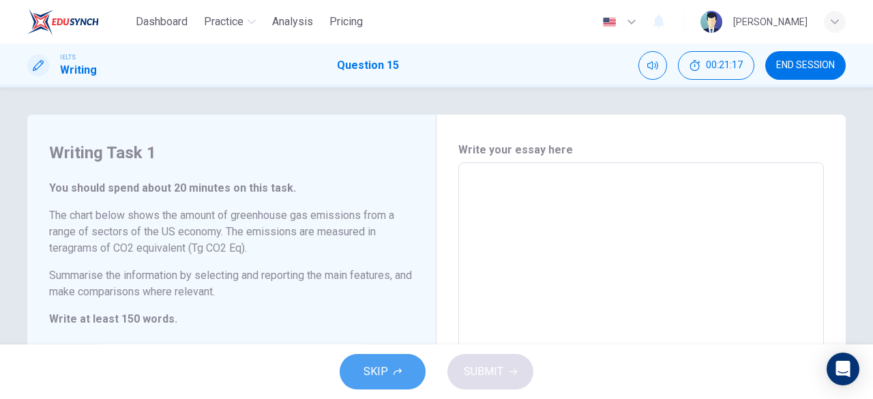
click at [389, 382] on button "SKIP" at bounding box center [383, 371] width 86 height 35
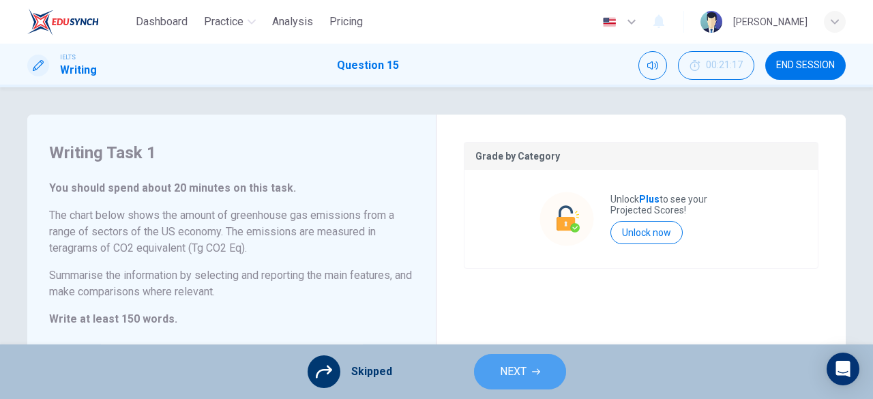
click at [480, 377] on button "NEXT" at bounding box center [520, 371] width 92 height 35
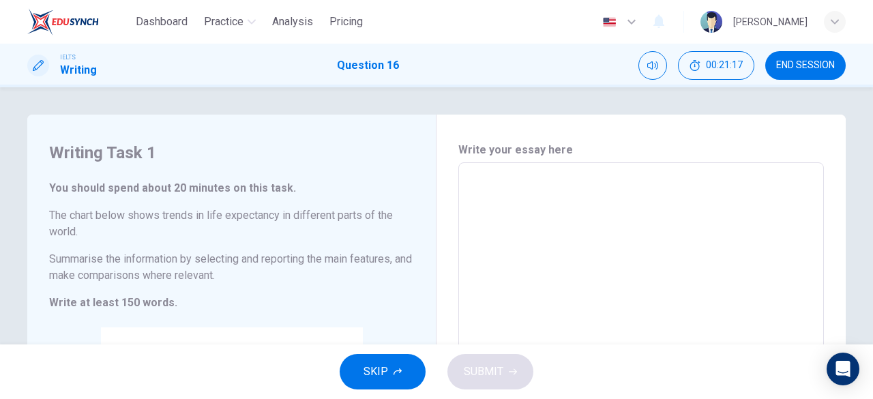
click at [368, 349] on div "SKIP SUBMIT" at bounding box center [436, 371] width 873 height 55
click at [379, 364] on span "SKIP" at bounding box center [376, 371] width 25 height 19
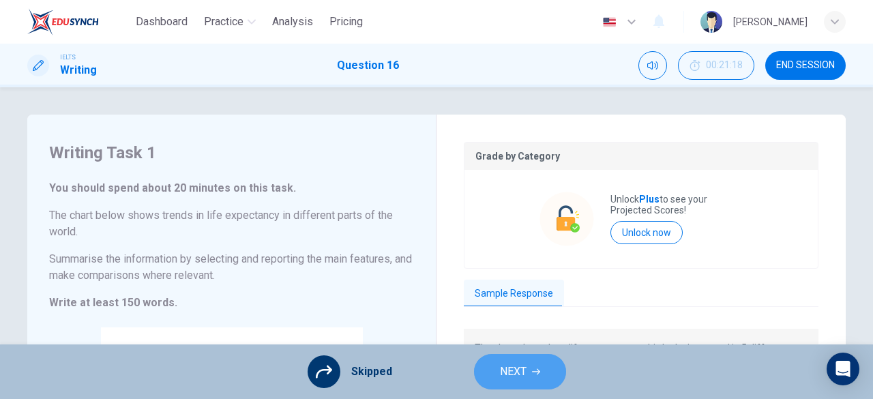
click at [482, 377] on button "NEXT" at bounding box center [520, 371] width 92 height 35
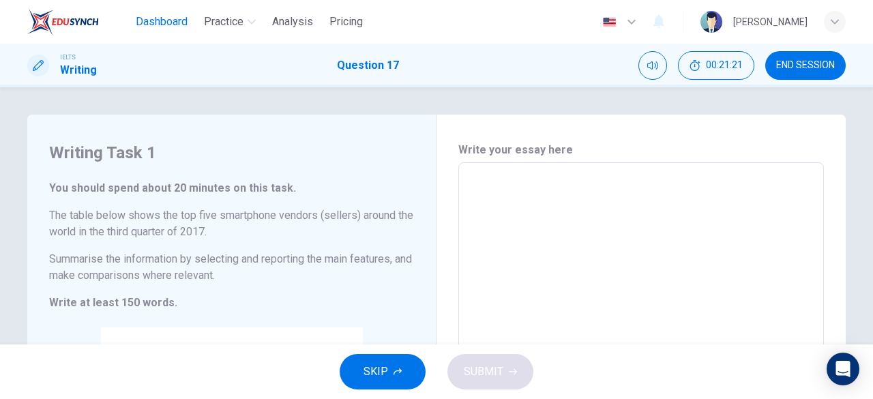
click at [170, 14] on span "Dashboard" at bounding box center [162, 22] width 52 height 16
